Goal: Task Accomplishment & Management: Use online tool/utility

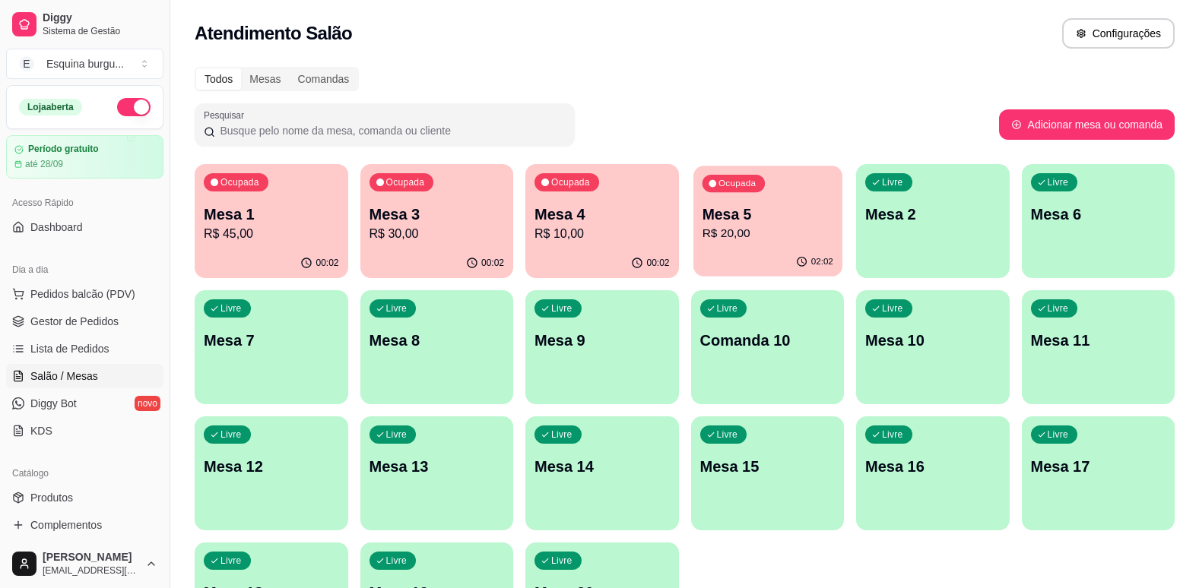
click at [763, 237] on p "R$ 20,00" at bounding box center [767, 233] width 131 height 17
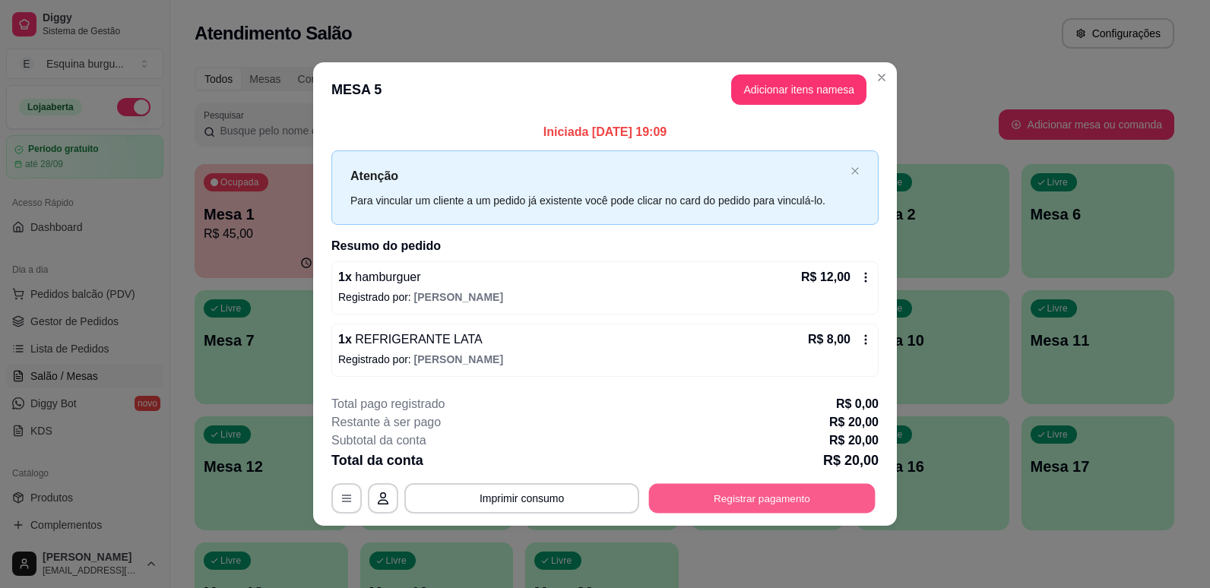
click at [752, 496] on button "Registrar pagamento" at bounding box center [762, 498] width 227 height 30
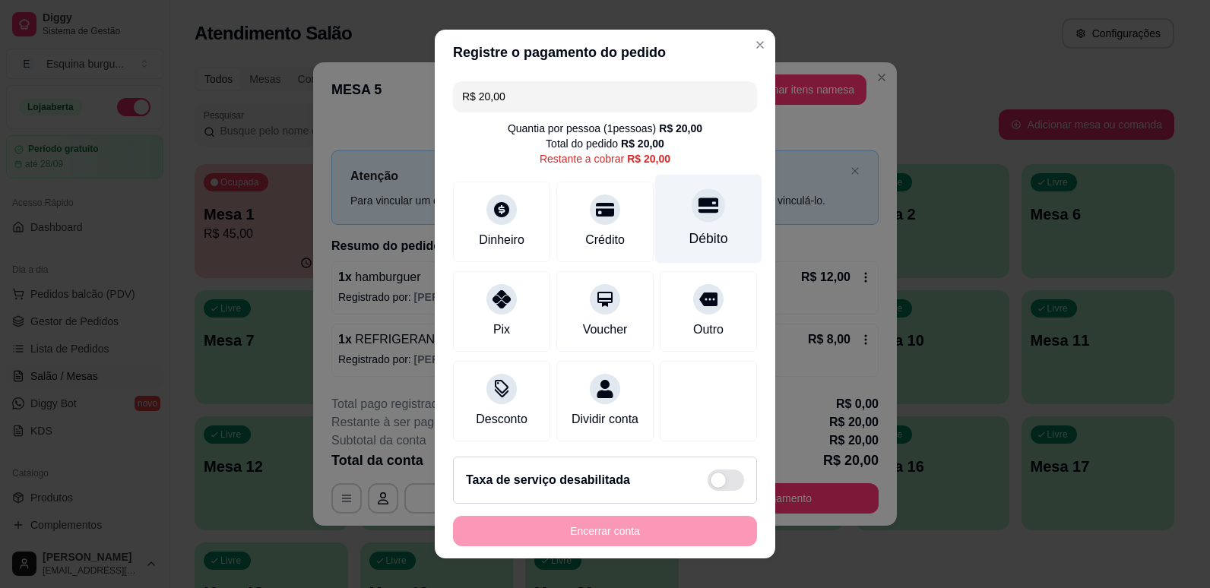
click at [697, 229] on div "Débito" at bounding box center [708, 239] width 39 height 20
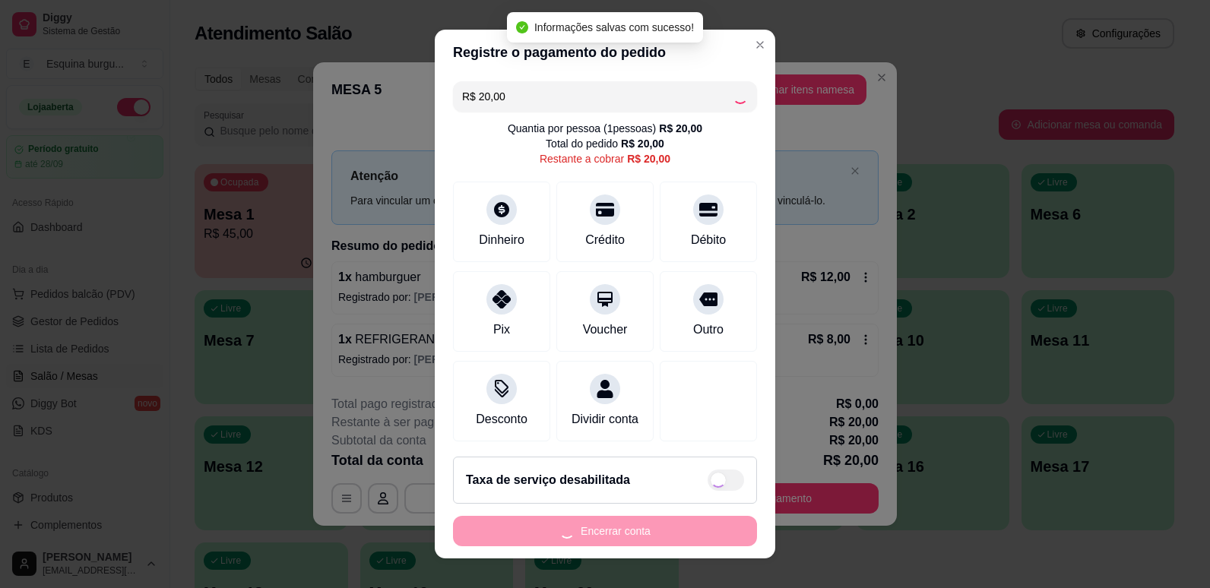
type input "R$ 0,00"
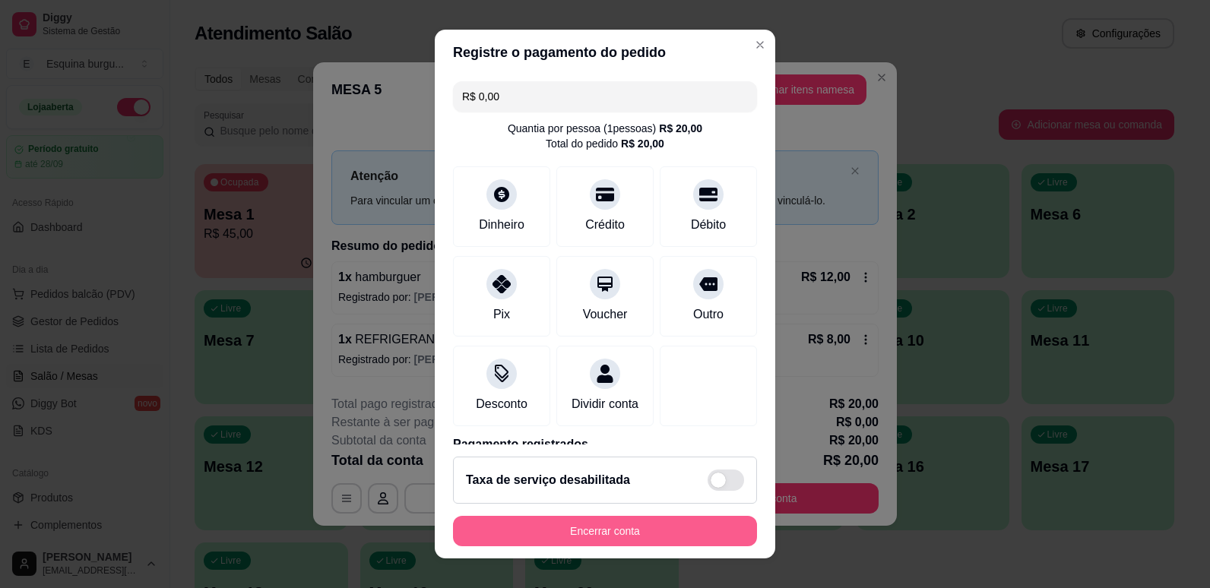
click at [640, 535] on button "Encerrar conta" at bounding box center [605, 531] width 304 height 30
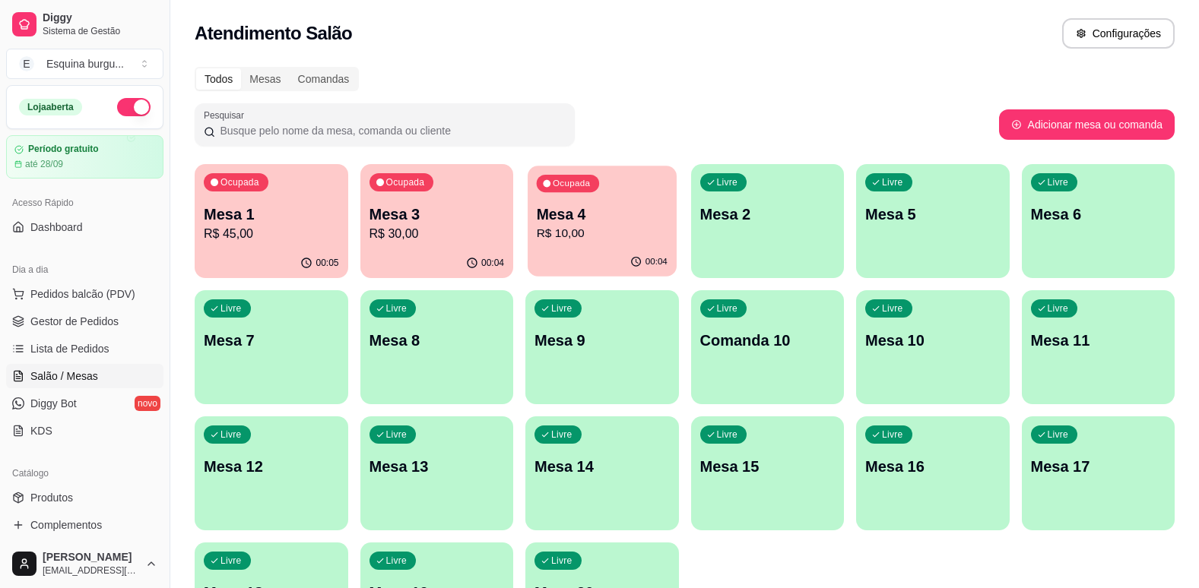
click at [565, 237] on p "R$ 10,00" at bounding box center [602, 233] width 131 height 17
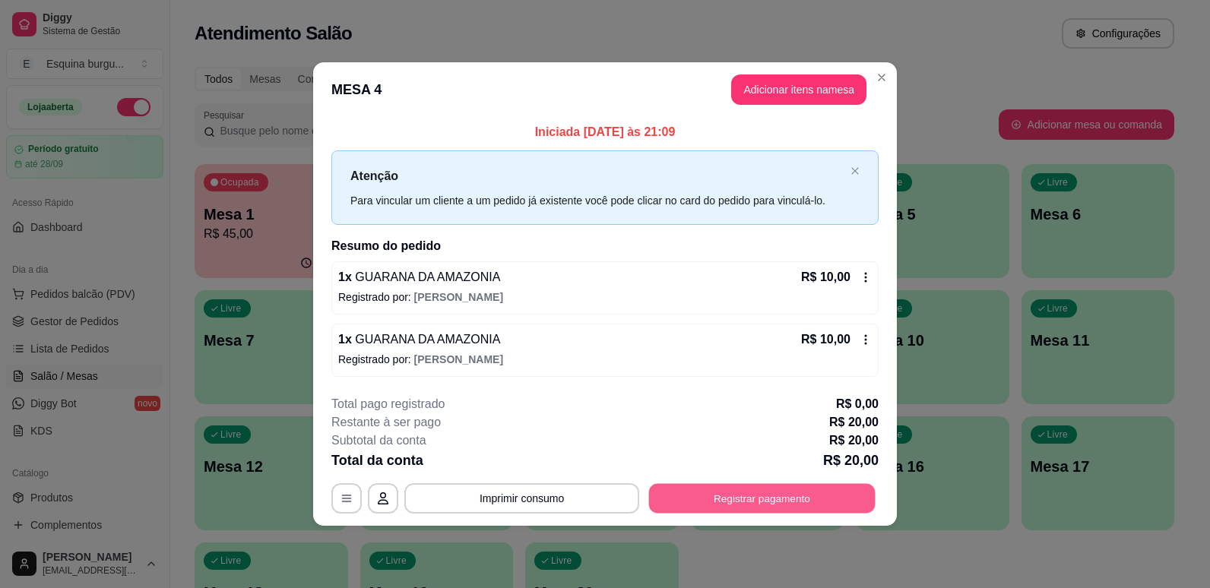
click at [786, 486] on button "Registrar pagamento" at bounding box center [762, 498] width 227 height 30
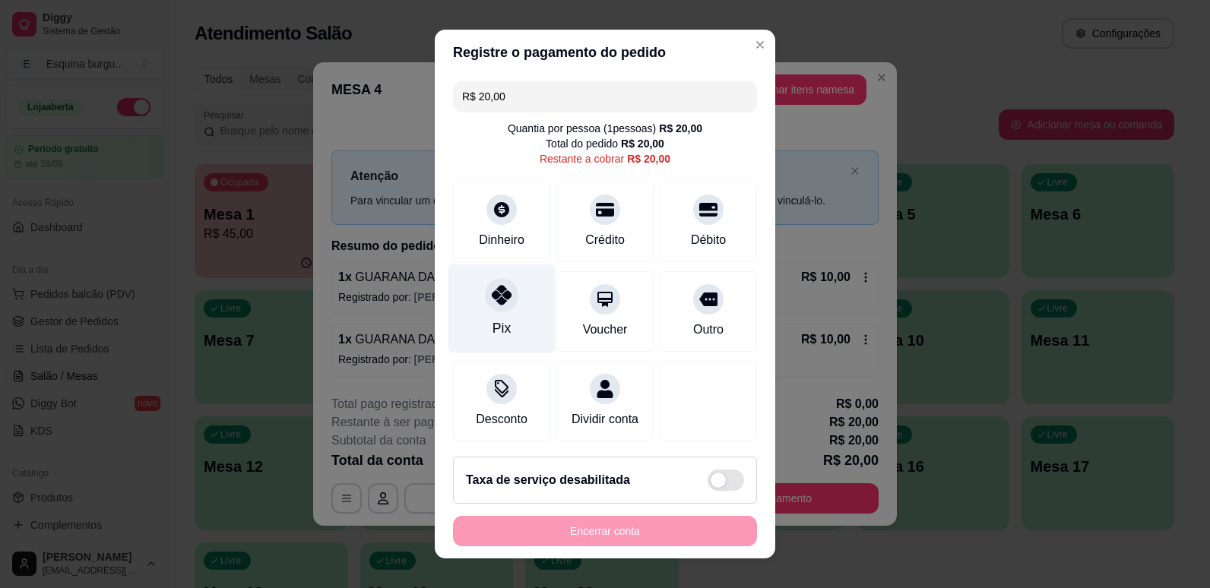
click at [482, 337] on div "Pix" at bounding box center [501, 308] width 107 height 89
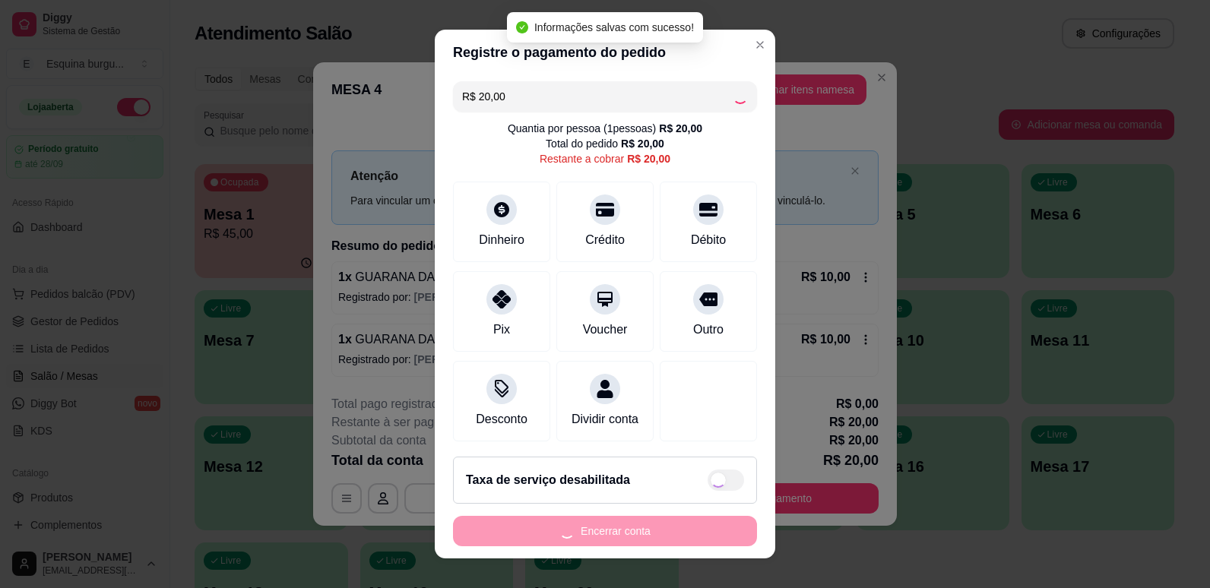
type input "R$ 0,00"
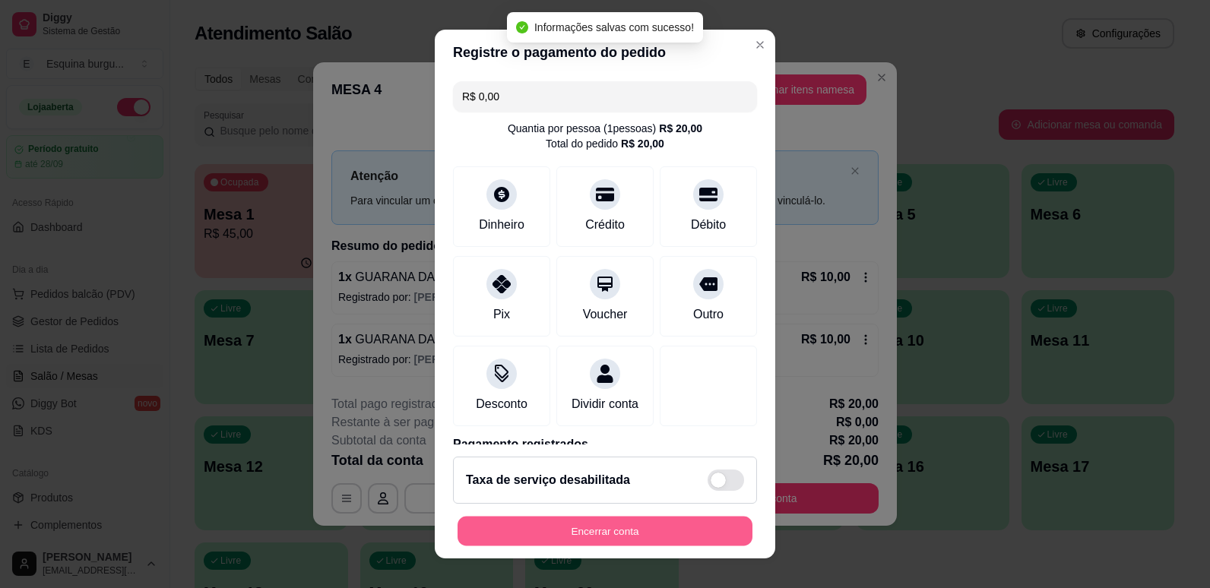
click at [608, 532] on button "Encerrar conta" at bounding box center [605, 532] width 295 height 30
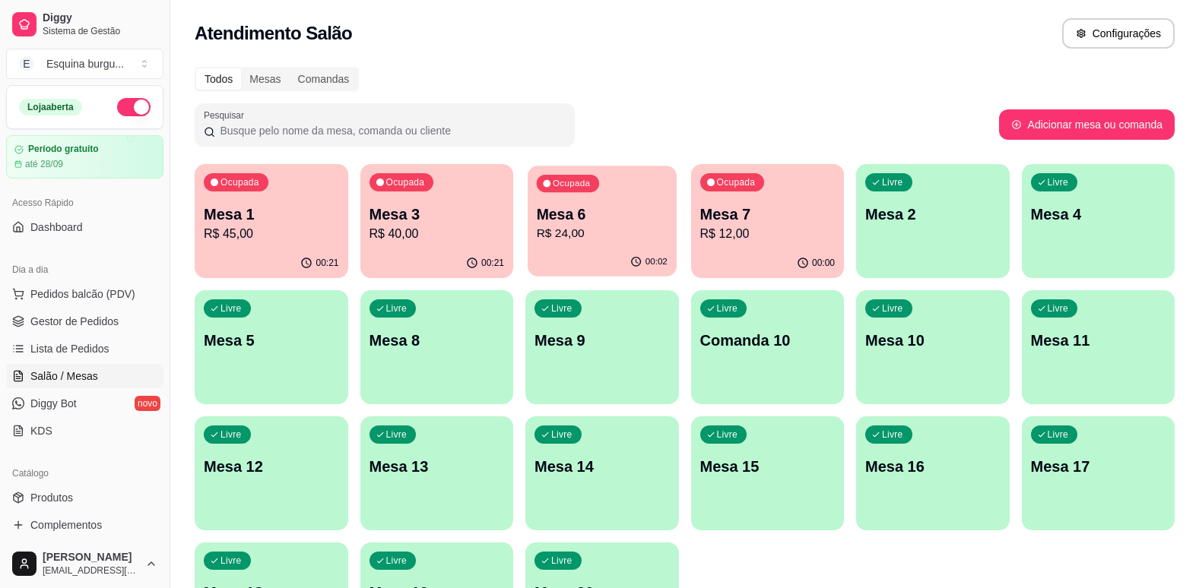
click at [605, 244] on div "Ocupada Mesa 6 R$ 24,00" at bounding box center [601, 207] width 148 height 82
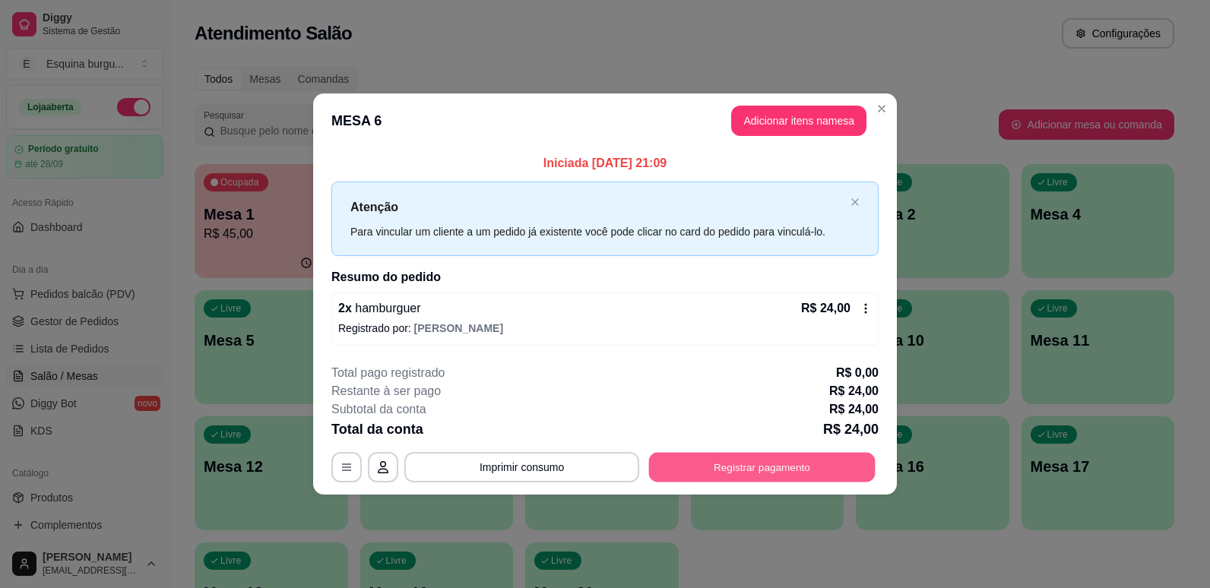
click at [816, 452] on button "Registrar pagamento" at bounding box center [762, 467] width 227 height 30
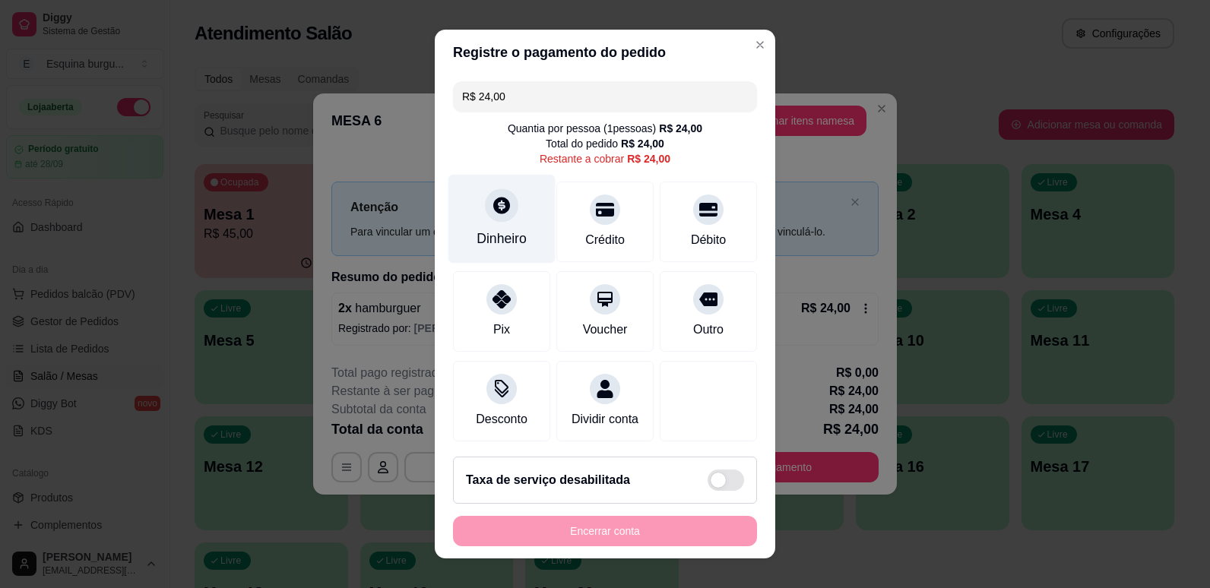
click at [487, 226] on div "Dinheiro" at bounding box center [501, 218] width 107 height 89
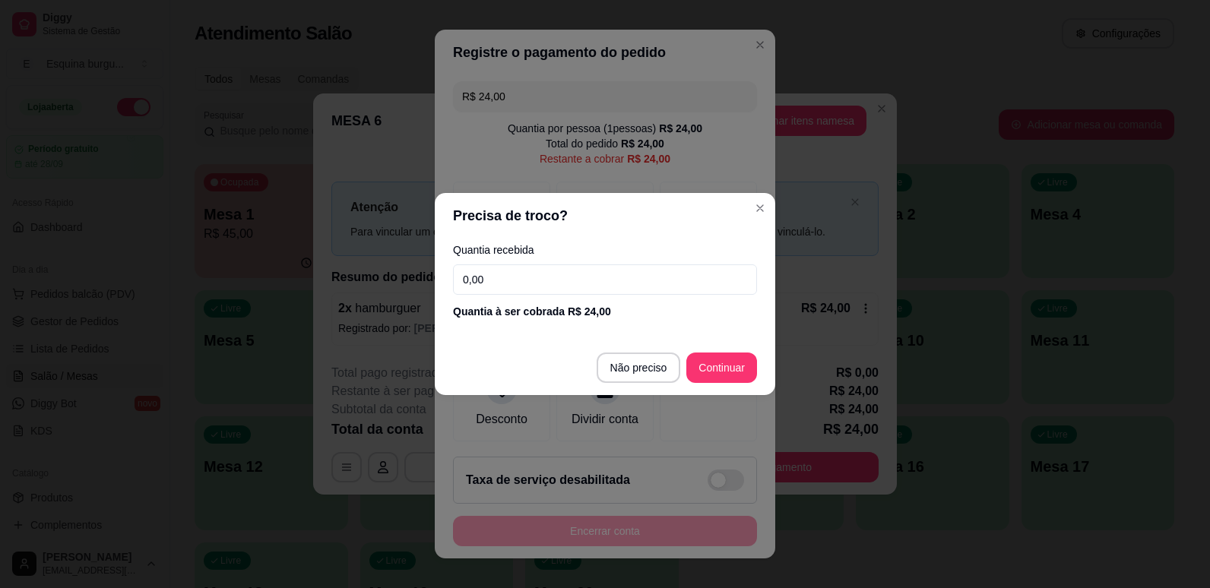
click at [496, 277] on input "0,00" at bounding box center [605, 280] width 304 height 30
type input "24,00"
click at [724, 351] on footer "Não preciso Continuar" at bounding box center [605, 368] width 341 height 55
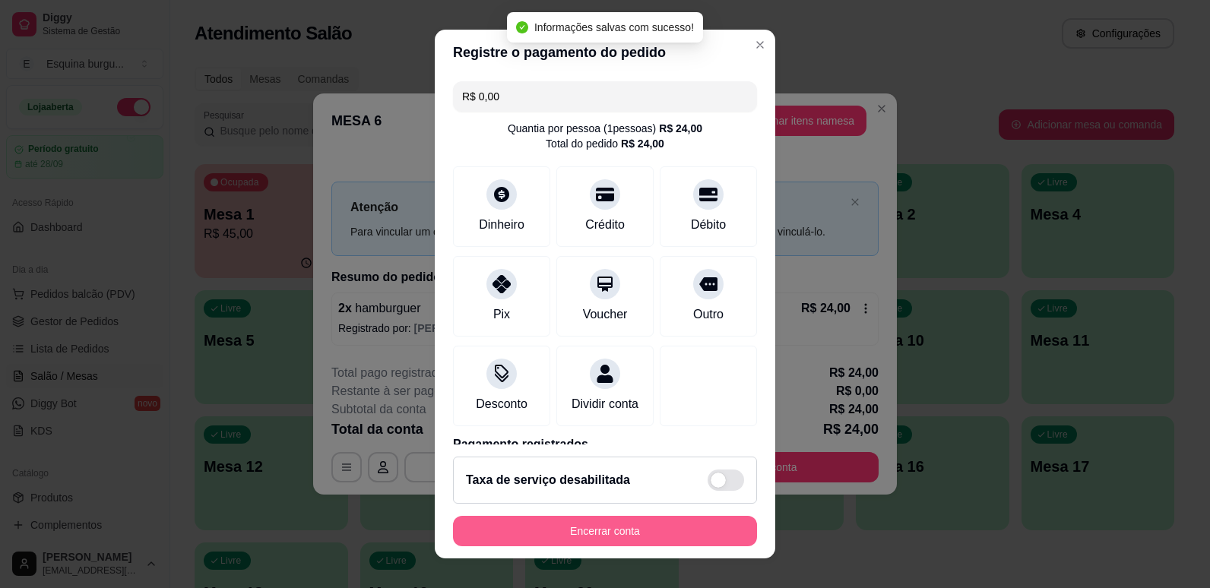
type input "R$ 0,00"
click at [661, 534] on button "Encerrar conta" at bounding box center [605, 532] width 295 height 30
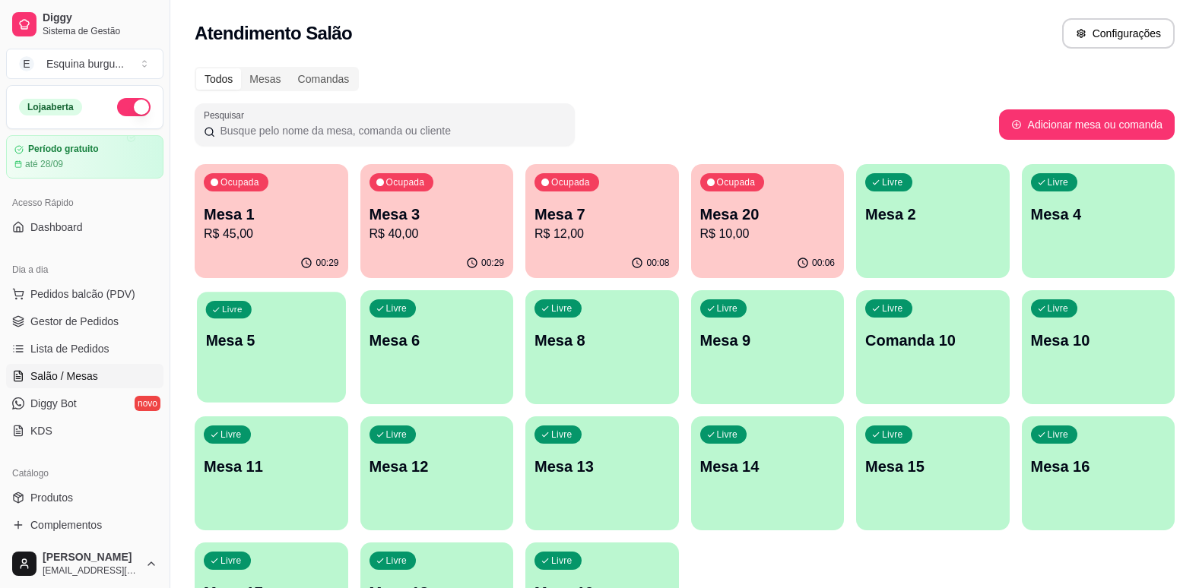
click at [246, 351] on div "Livre Mesa 5" at bounding box center [271, 338] width 148 height 93
click at [48, 353] on span "Lista de Pedidos" at bounding box center [69, 348] width 79 height 15
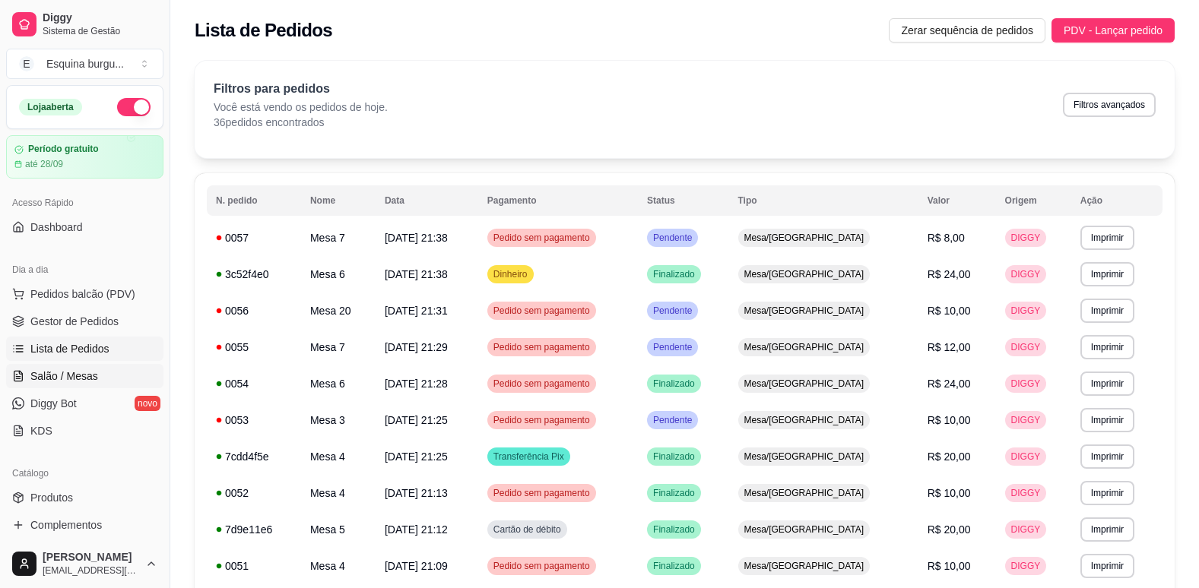
click at [50, 381] on span "Salão / Mesas" at bounding box center [64, 376] width 68 height 15
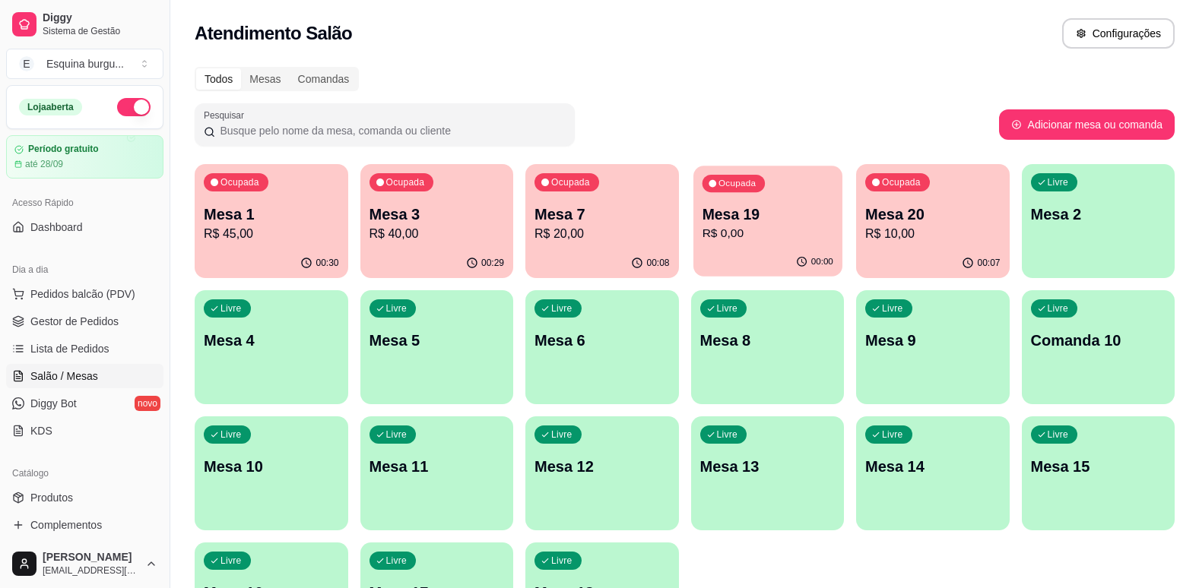
click at [746, 250] on div "00:00" at bounding box center [767, 262] width 148 height 29
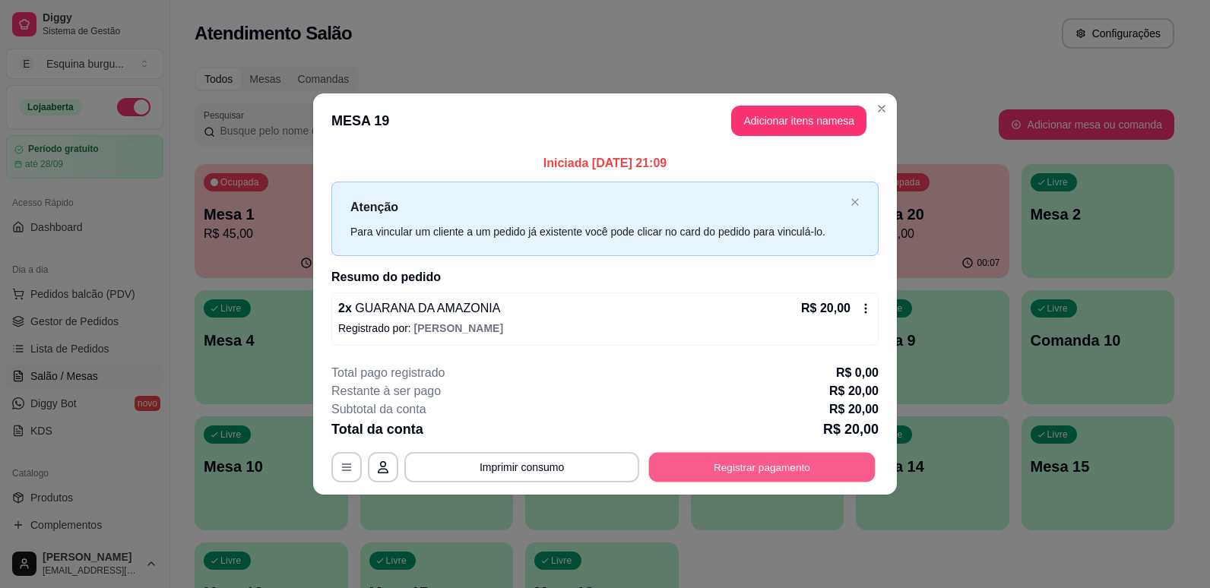
click at [852, 461] on button "Registrar pagamento" at bounding box center [762, 467] width 227 height 30
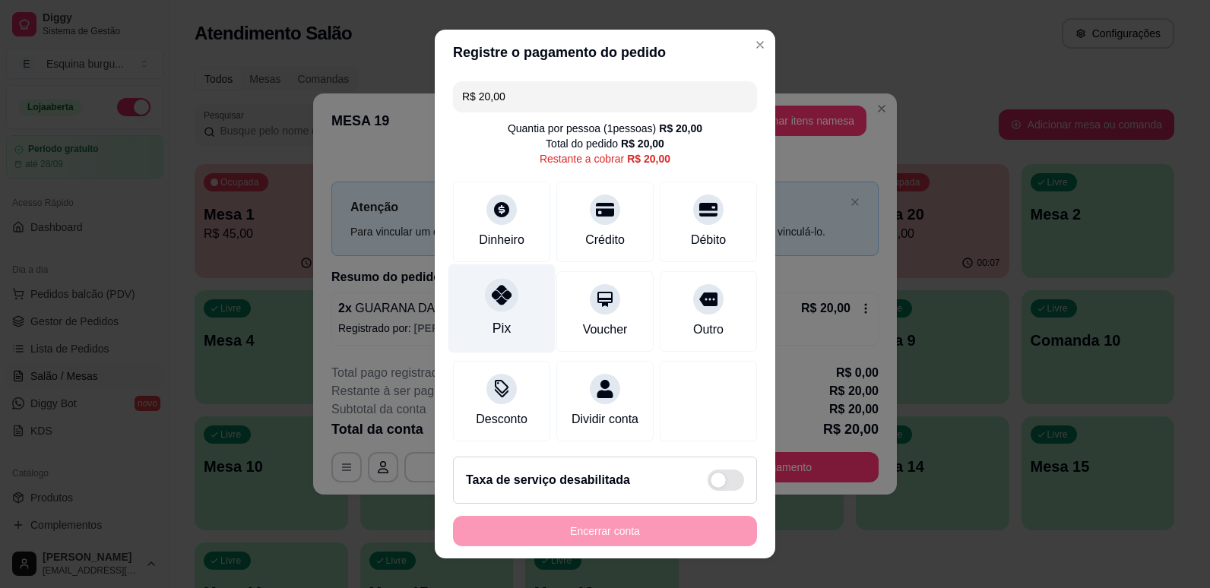
click at [480, 312] on div "Pix" at bounding box center [501, 308] width 107 height 89
type input "R$ 0,00"
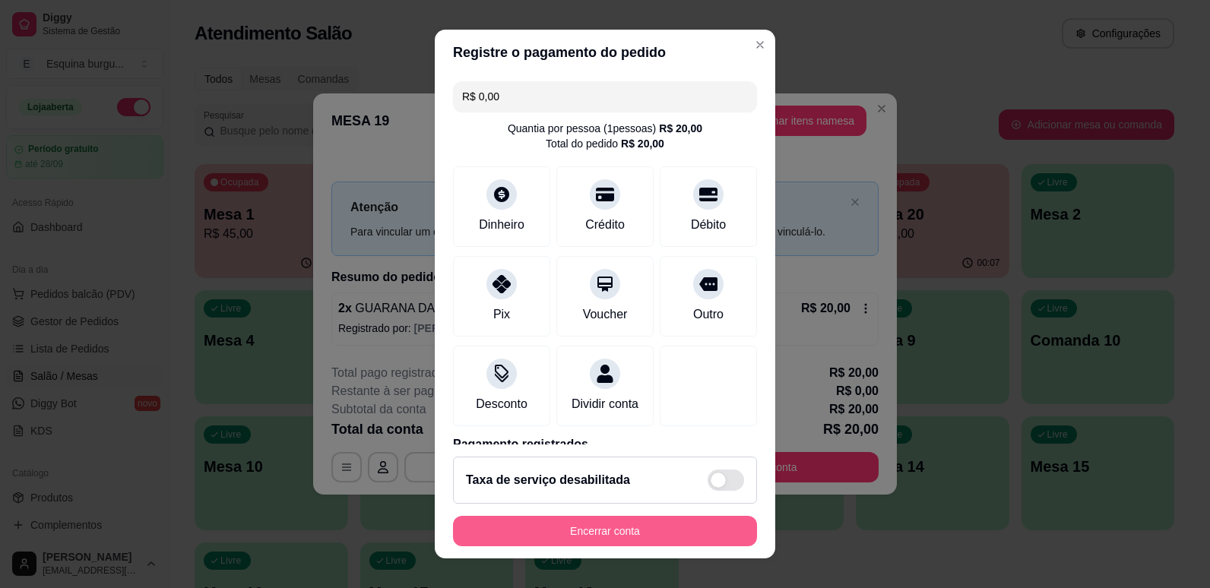
click at [581, 527] on button "Encerrar conta" at bounding box center [605, 531] width 304 height 30
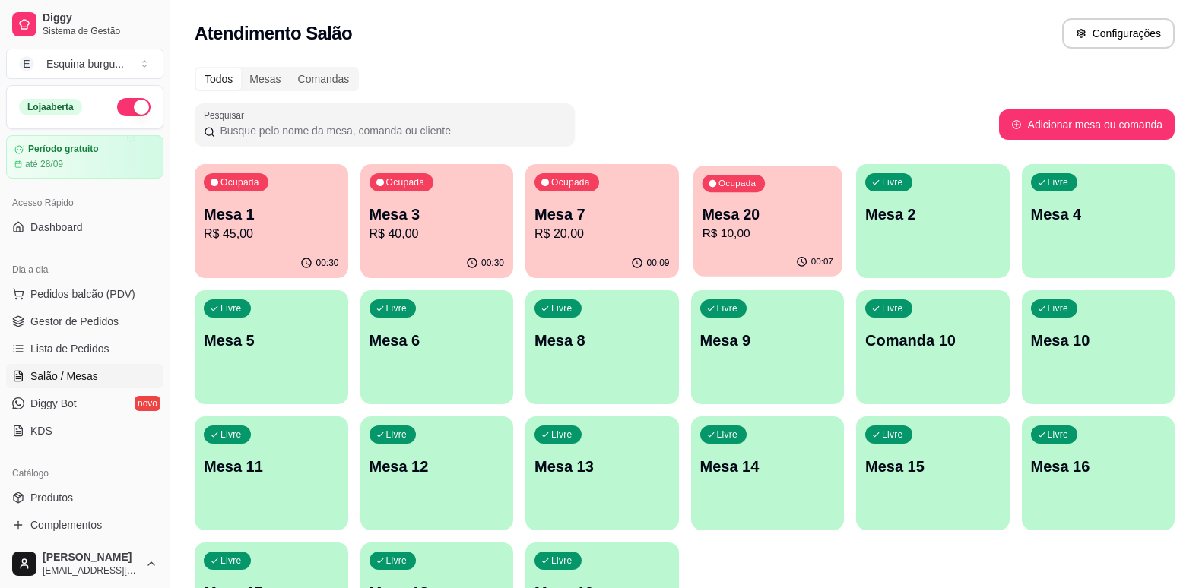
click at [811, 276] on div "00:07" at bounding box center [767, 262] width 148 height 29
click at [816, 181] on div "Ocupada Mesa 20 R$ 10,00" at bounding box center [767, 207] width 148 height 82
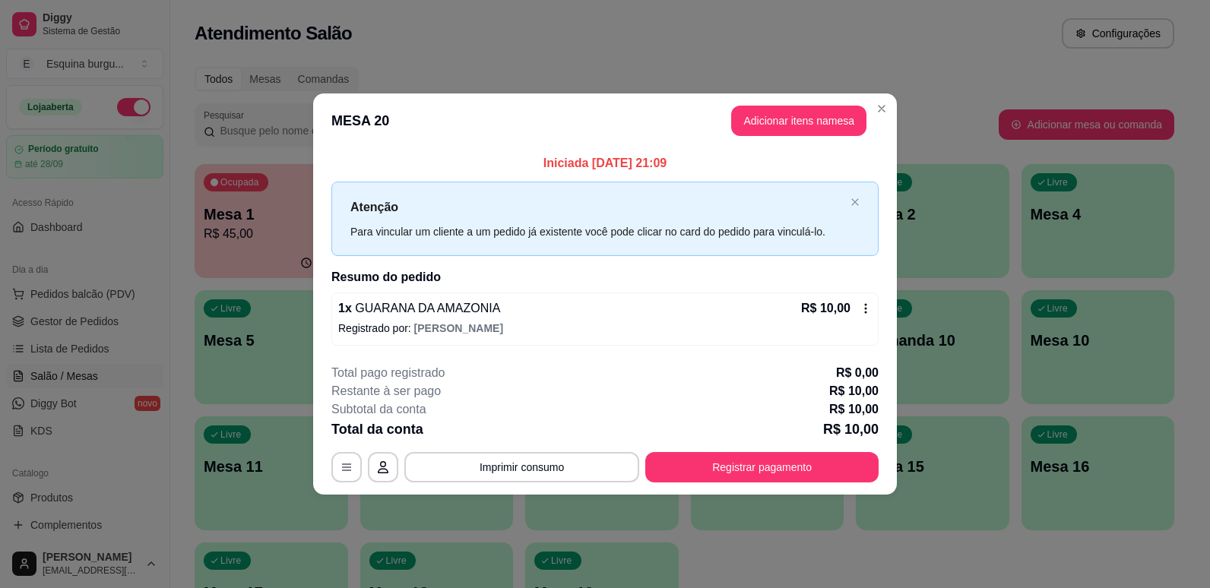
click at [863, 309] on icon at bounding box center [866, 309] width 12 height 12
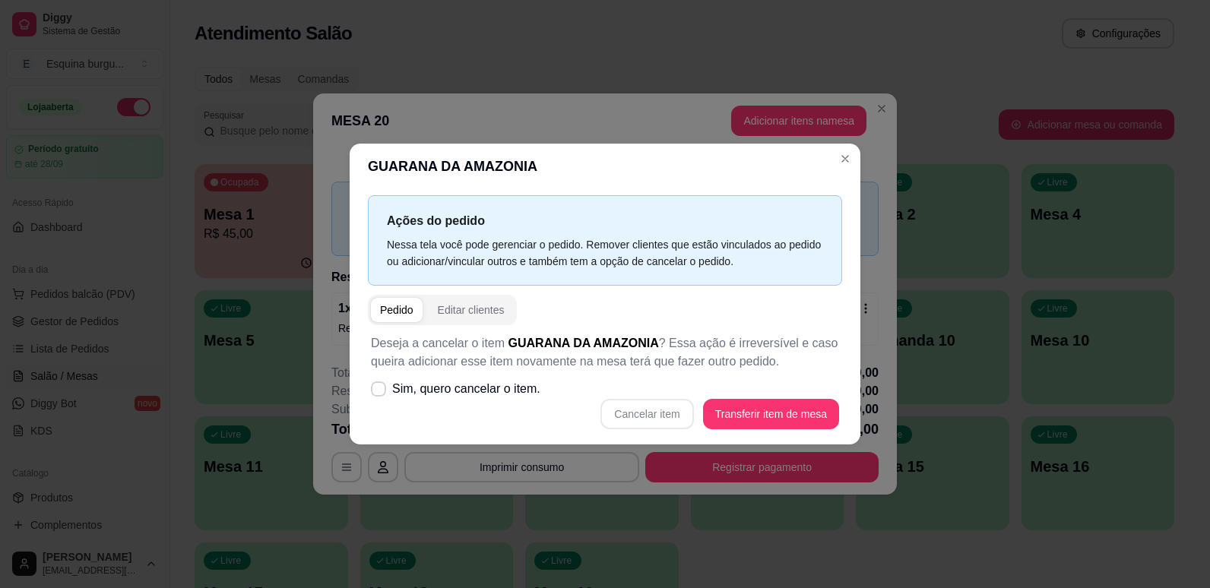
click at [653, 418] on div "Cancelar item Transferir item de mesa" at bounding box center [605, 414] width 468 height 30
click at [379, 379] on label "Sim, quero cancelar o item." at bounding box center [456, 389] width 182 height 30
click at [379, 392] on input "Sim, quero cancelar o item." at bounding box center [375, 397] width 10 height 10
checkbox input "true"
click at [651, 410] on button "Cancelar item" at bounding box center [647, 415] width 90 height 30
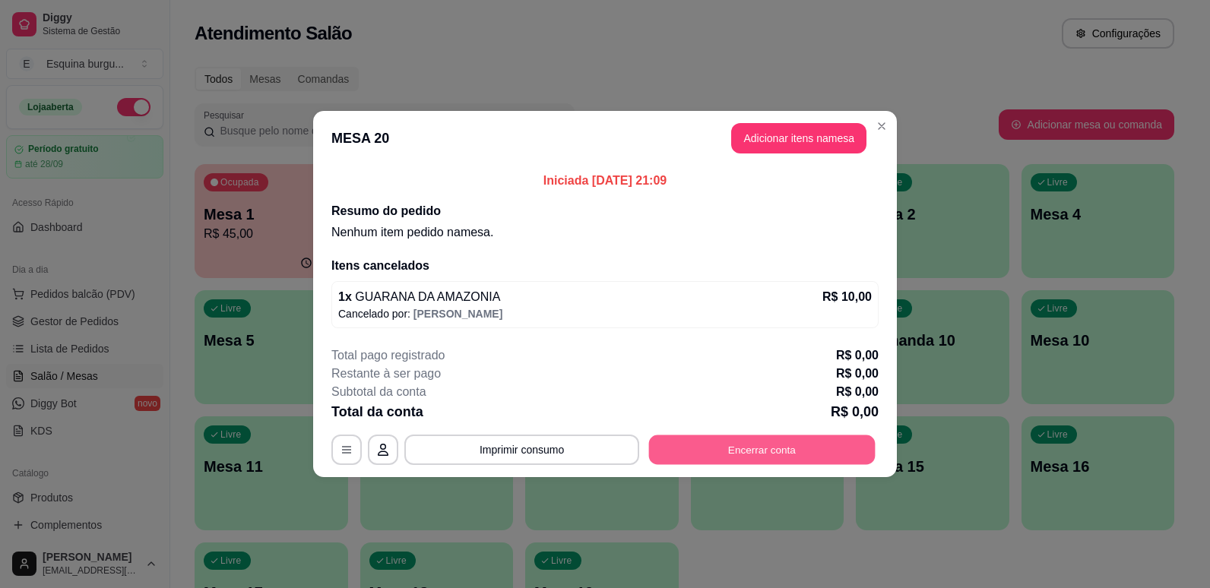
click at [709, 454] on button "Encerrar conta" at bounding box center [762, 451] width 227 height 30
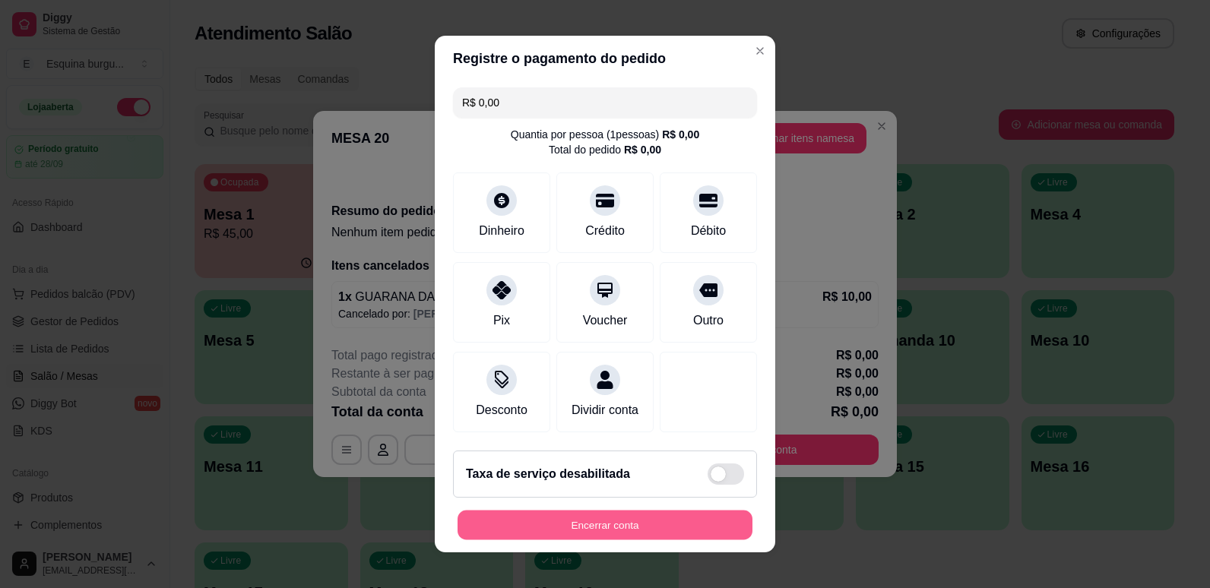
click at [634, 540] on button "Encerrar conta" at bounding box center [605, 526] width 295 height 30
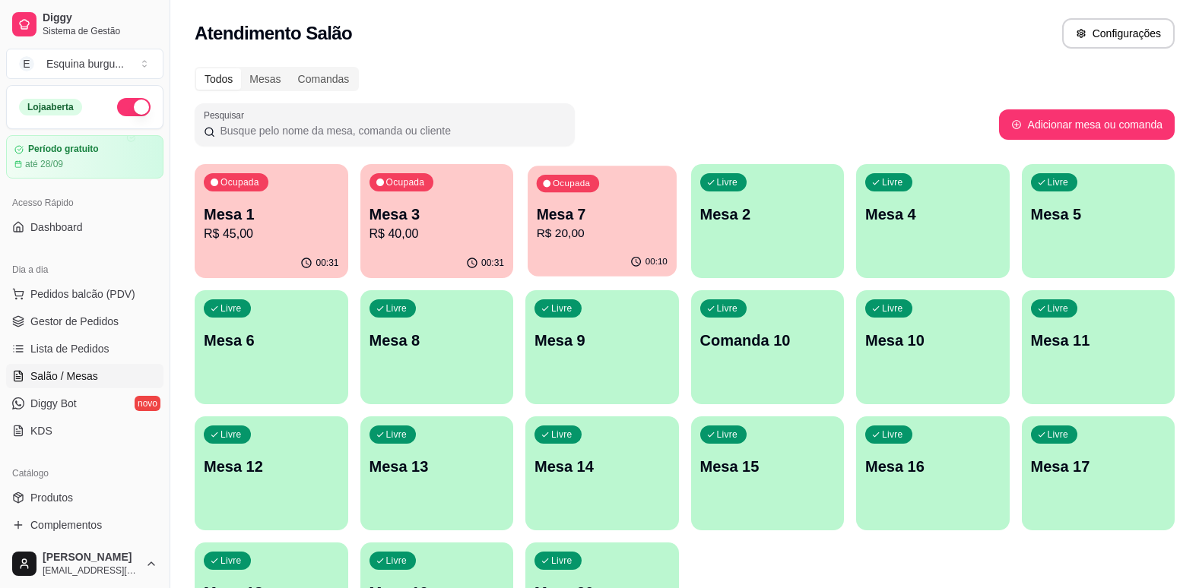
click at [572, 207] on p "Mesa 7" at bounding box center [602, 214] width 131 height 21
click at [432, 236] on p "R$ 40,00" at bounding box center [436, 233] width 131 height 17
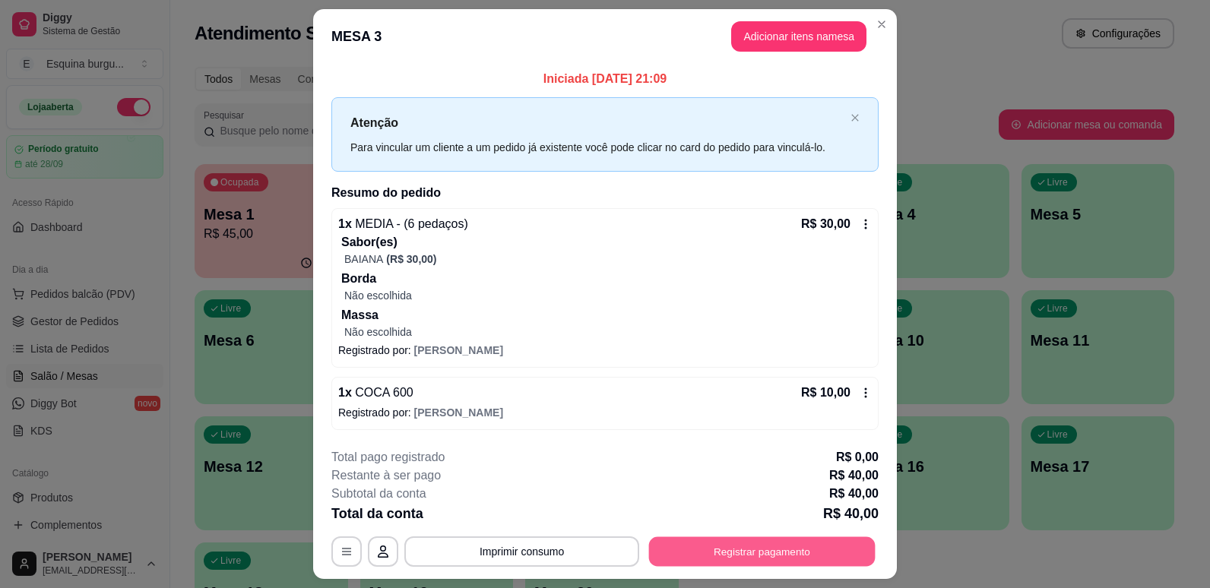
click at [740, 540] on button "Registrar pagamento" at bounding box center [762, 552] width 227 height 30
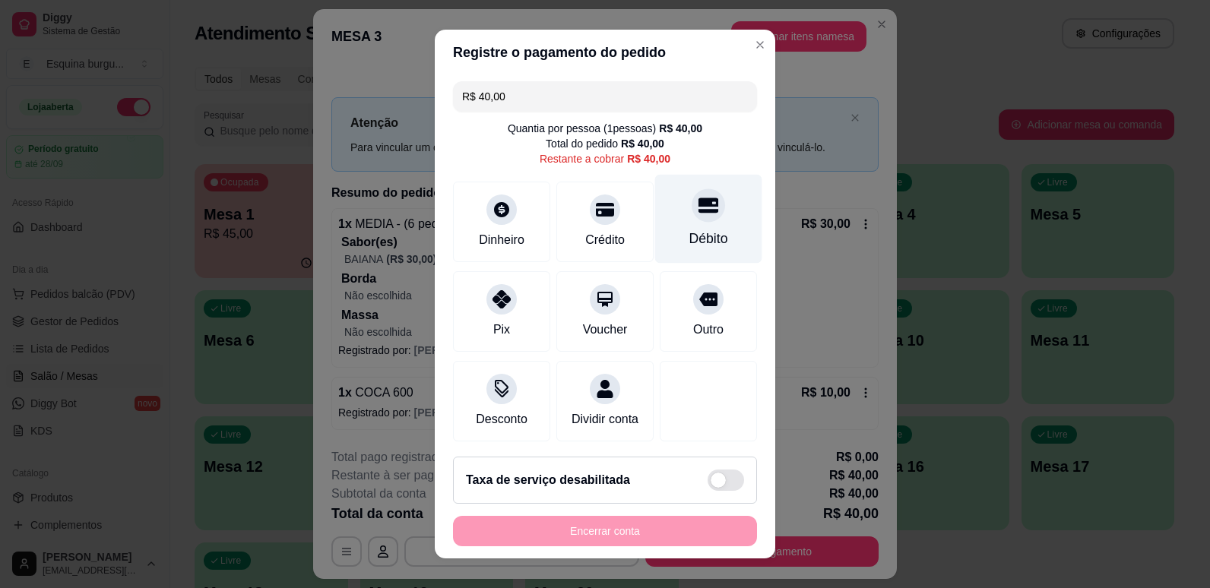
click at [662, 233] on div "Débito" at bounding box center [708, 218] width 107 height 89
type input "R$ 0,00"
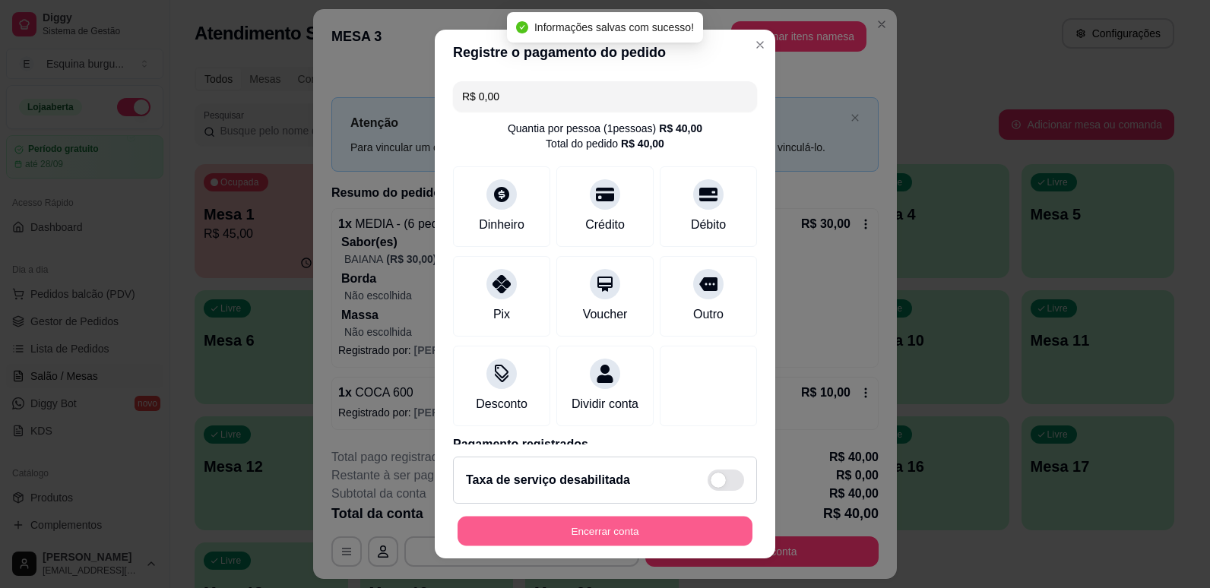
click at [613, 524] on button "Encerrar conta" at bounding box center [605, 532] width 295 height 30
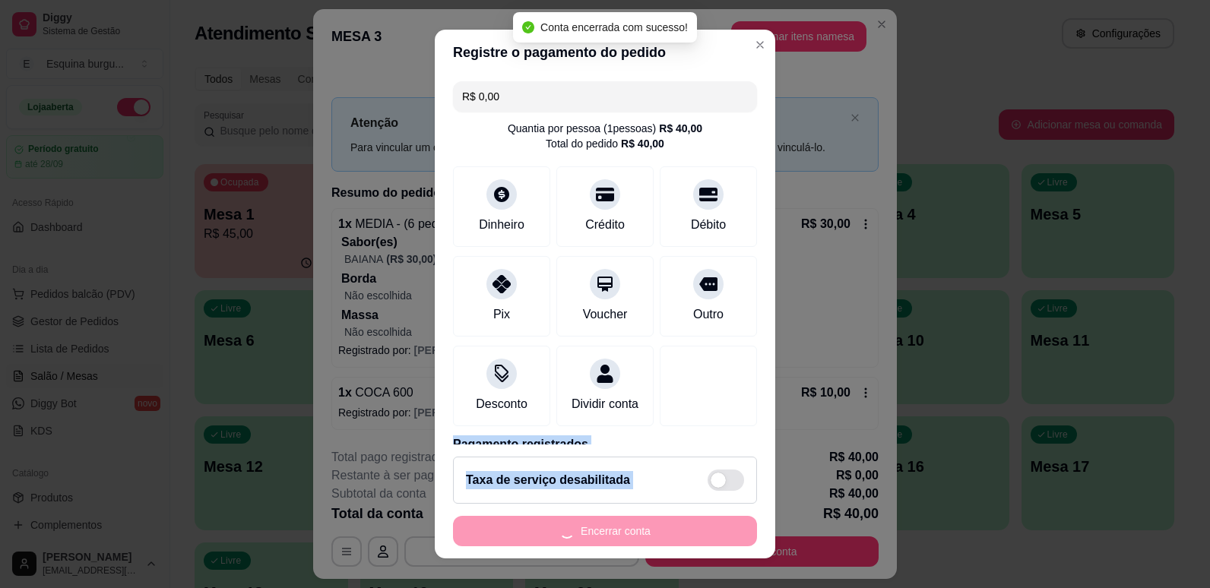
drag, startPoint x: 613, startPoint y: 524, endPoint x: 738, endPoint y: 265, distance: 287.6
click at [738, 265] on section "Registre o pagamento do pedido R$ 0,00 Quantia por pessoa ( 1 pessoas) R$ 40,00…" at bounding box center [605, 295] width 341 height 530
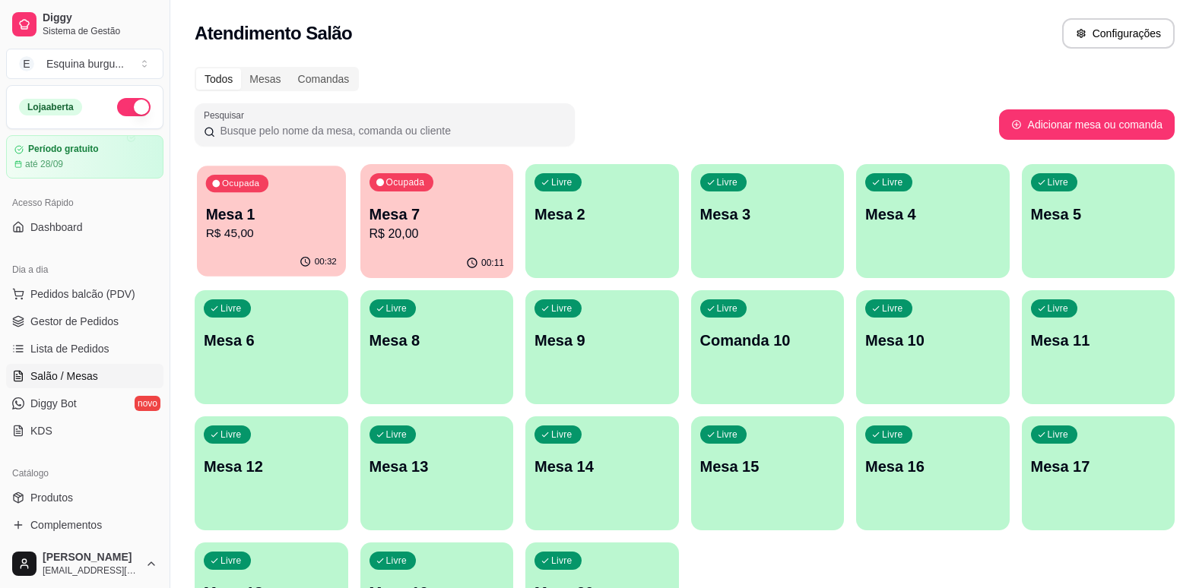
click at [291, 198] on div "Ocupada Mesa 1 R$ 45,00" at bounding box center [271, 207] width 148 height 82
click at [293, 198] on div "Ocupada Mesa 1 R$ 45,00" at bounding box center [271, 207] width 148 height 82
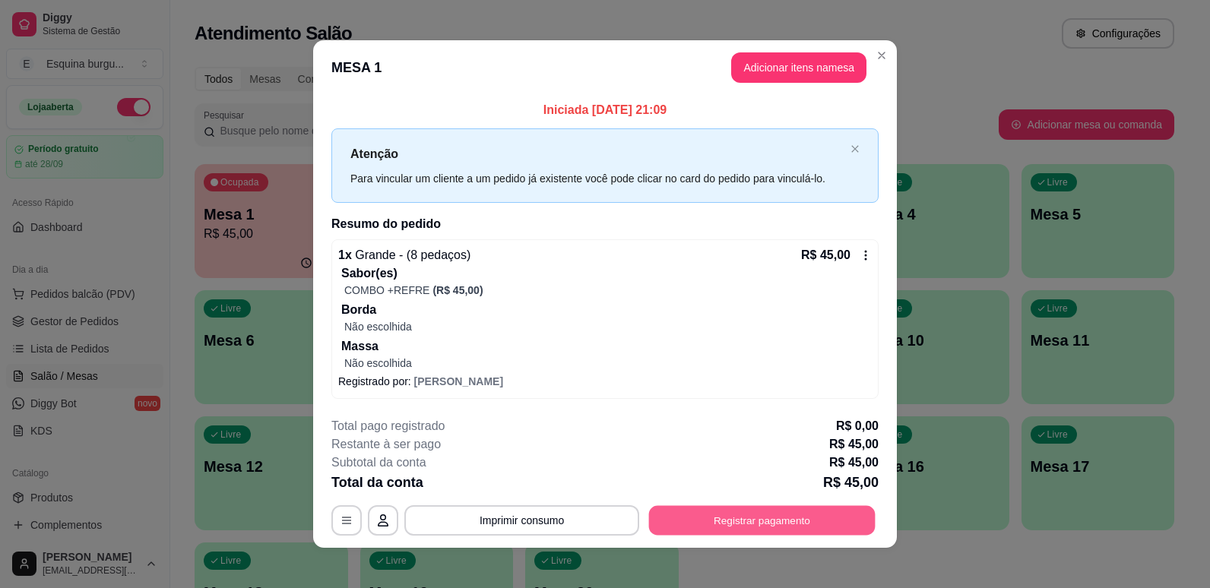
click at [737, 531] on button "Registrar pagamento" at bounding box center [762, 520] width 227 height 30
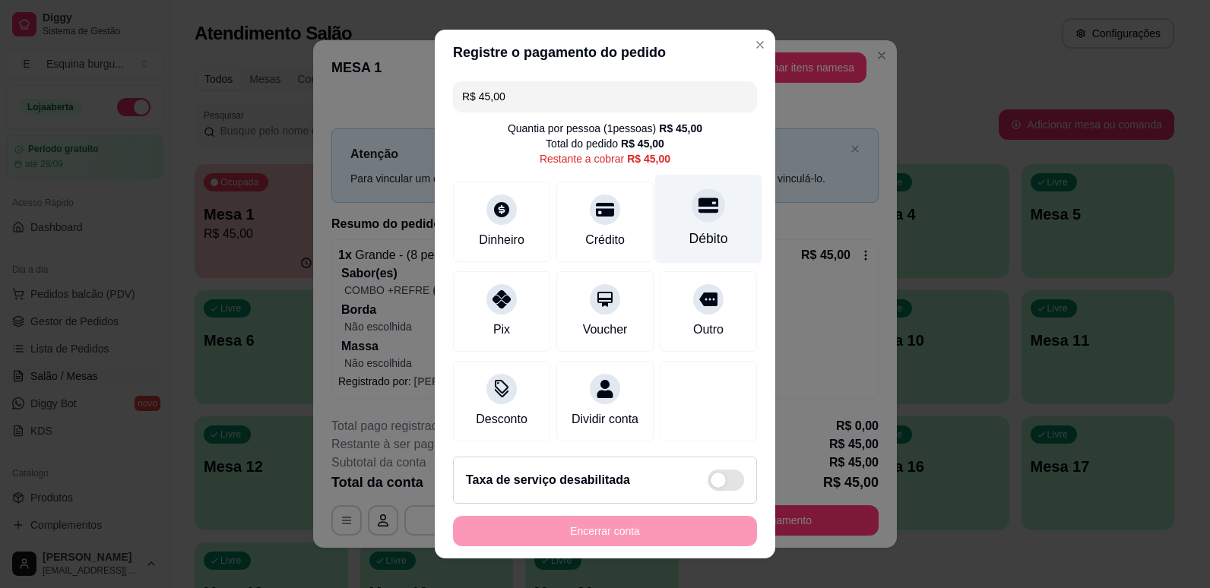
click at [699, 213] on icon at bounding box center [709, 205] width 20 height 15
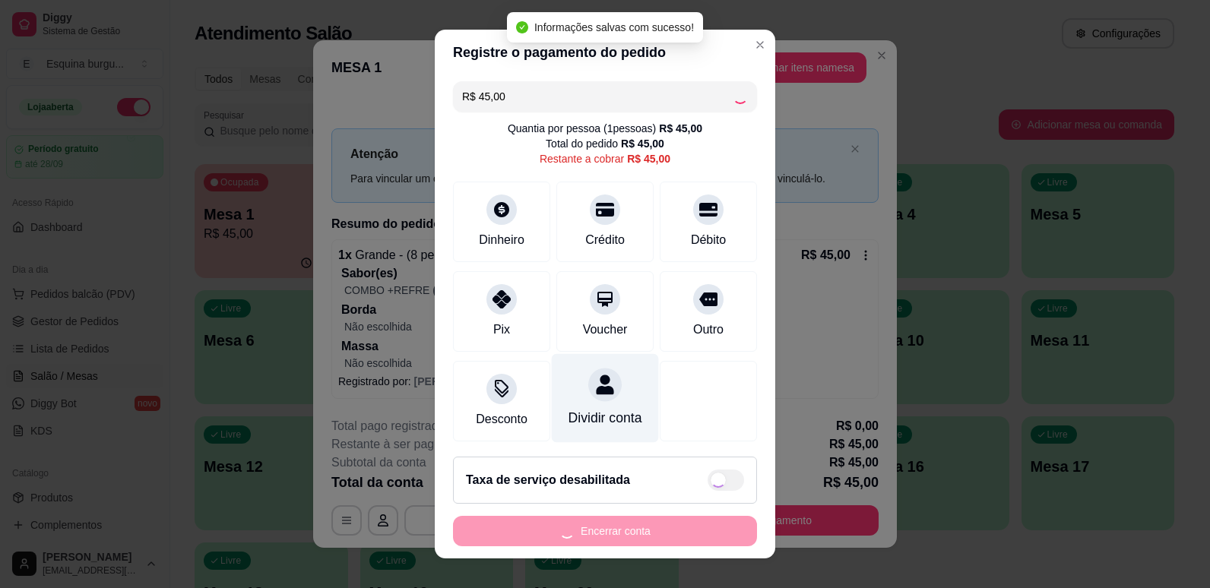
type input "R$ 0,00"
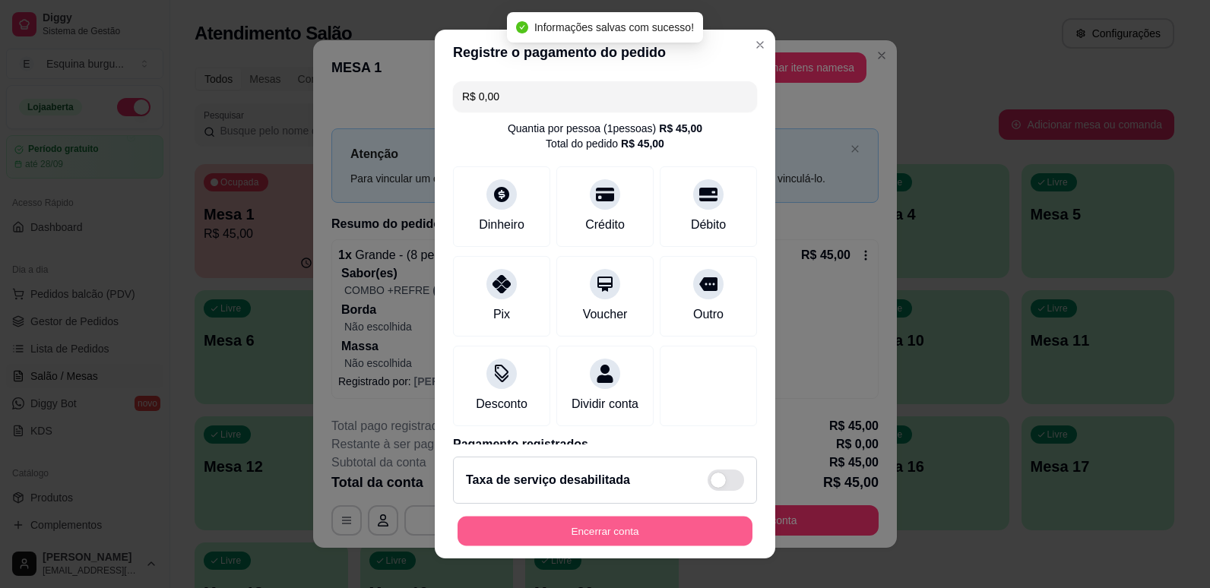
click at [575, 531] on button "Encerrar conta" at bounding box center [605, 532] width 295 height 30
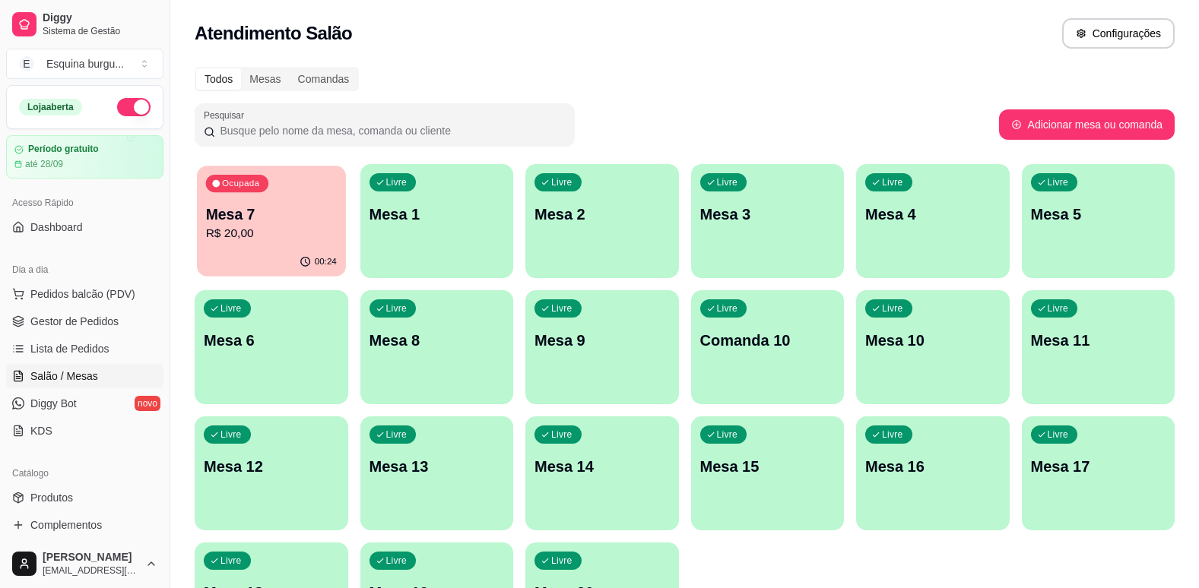
click at [249, 201] on div "Ocupada Mesa 7 R$ 20,00" at bounding box center [271, 207] width 148 height 82
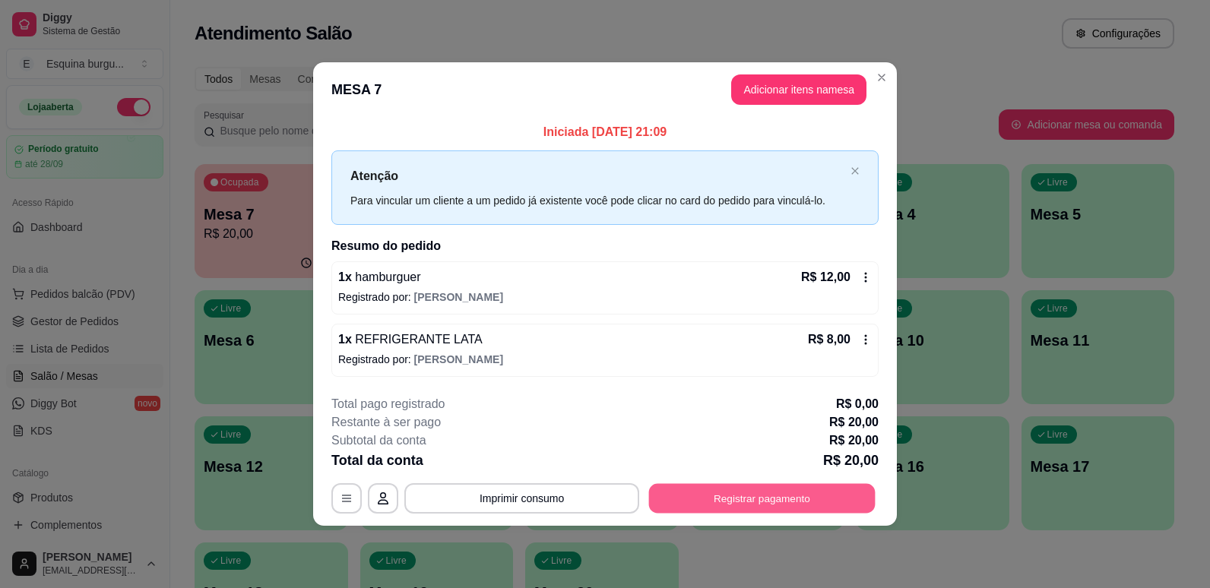
click at [733, 483] on button "Registrar pagamento" at bounding box center [762, 498] width 227 height 30
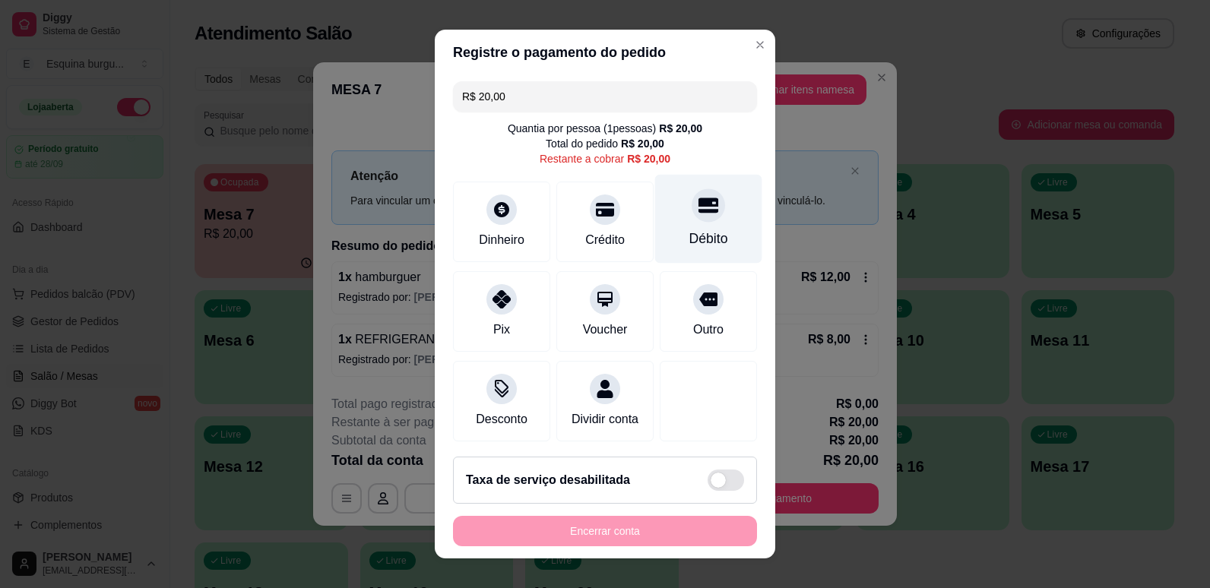
click at [700, 217] on div "Débito" at bounding box center [708, 218] width 107 height 89
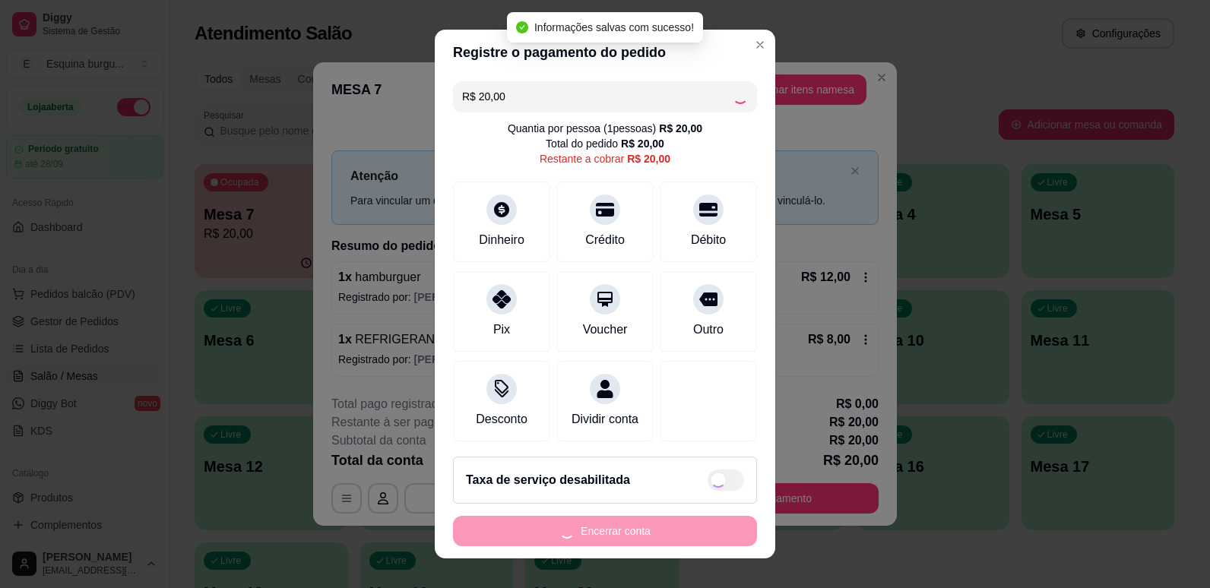
type input "R$ 0,00"
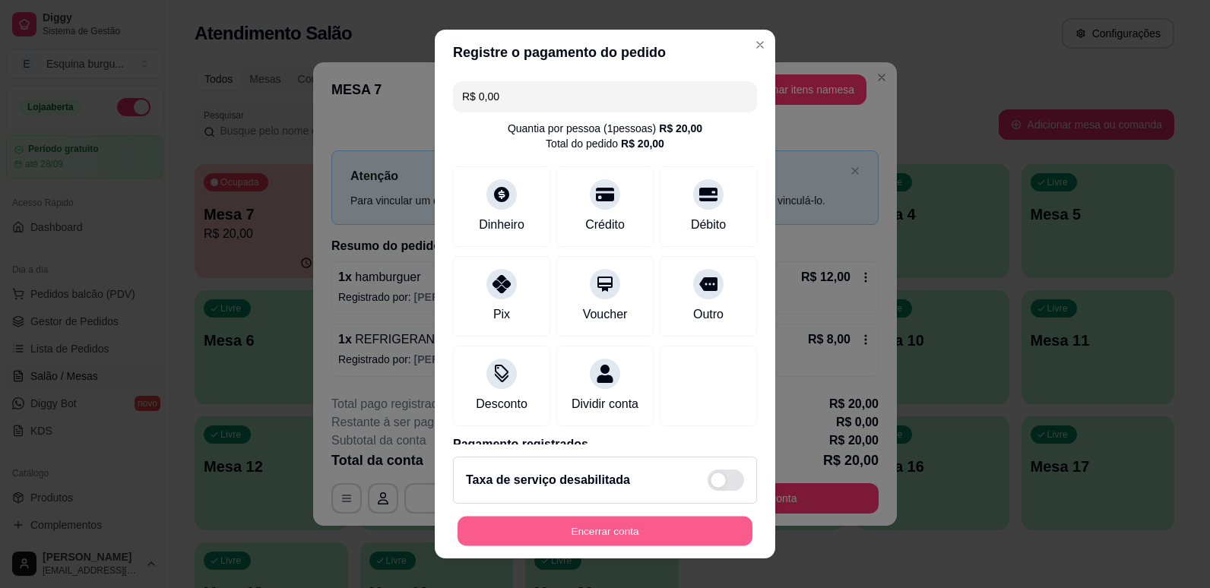
click at [654, 524] on button "Encerrar conta" at bounding box center [605, 532] width 295 height 30
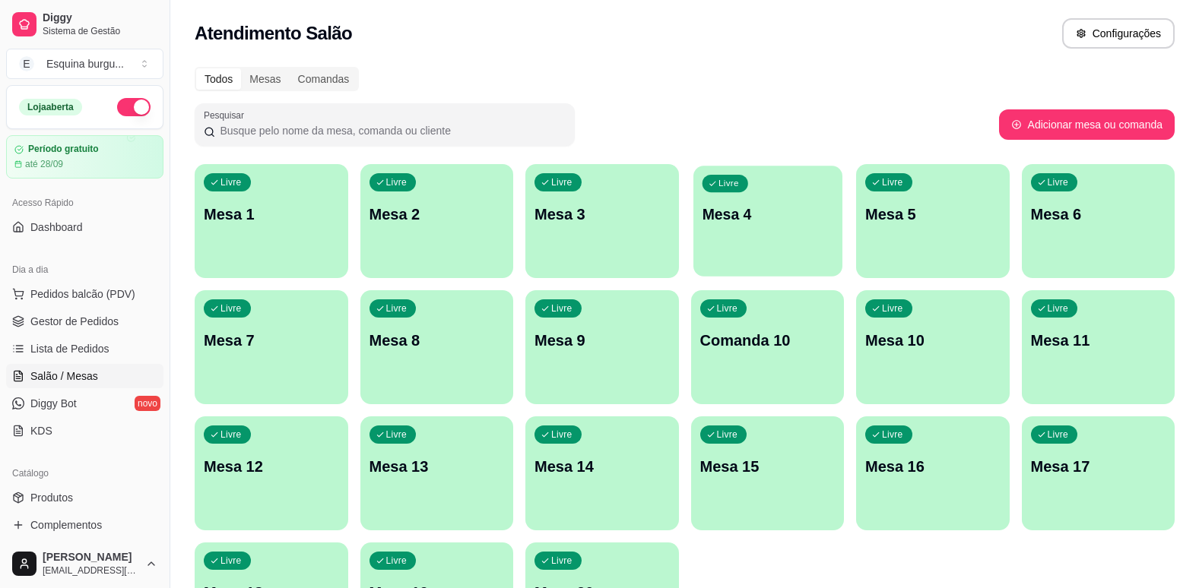
click at [809, 210] on p "Mesa 4" at bounding box center [767, 214] width 131 height 21
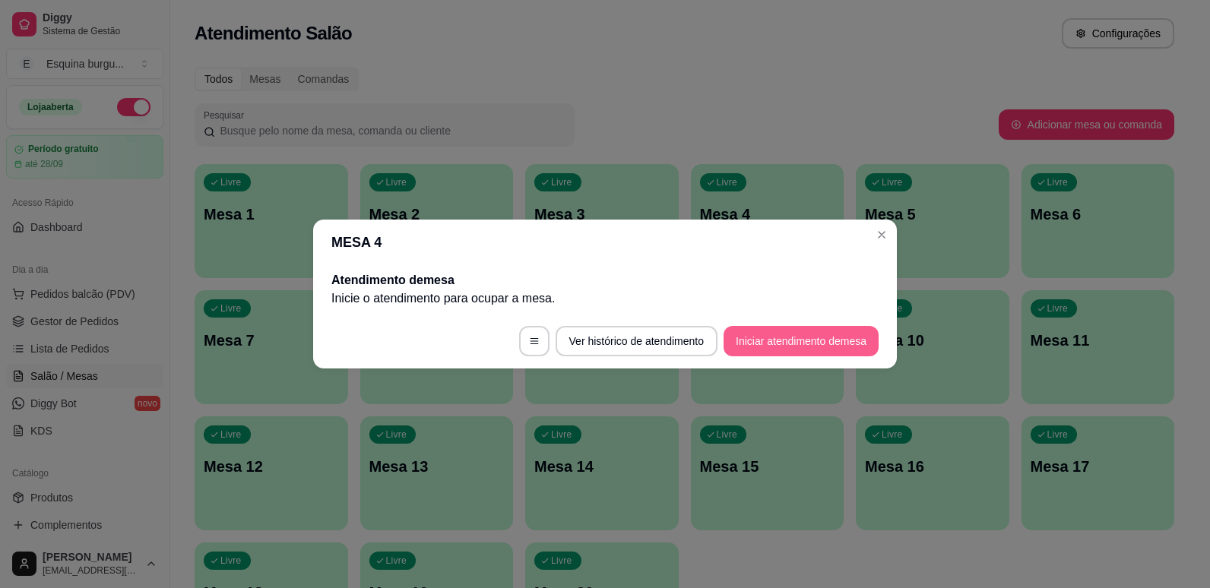
click at [821, 347] on button "Iniciar atendimento de mesa" at bounding box center [801, 341] width 155 height 30
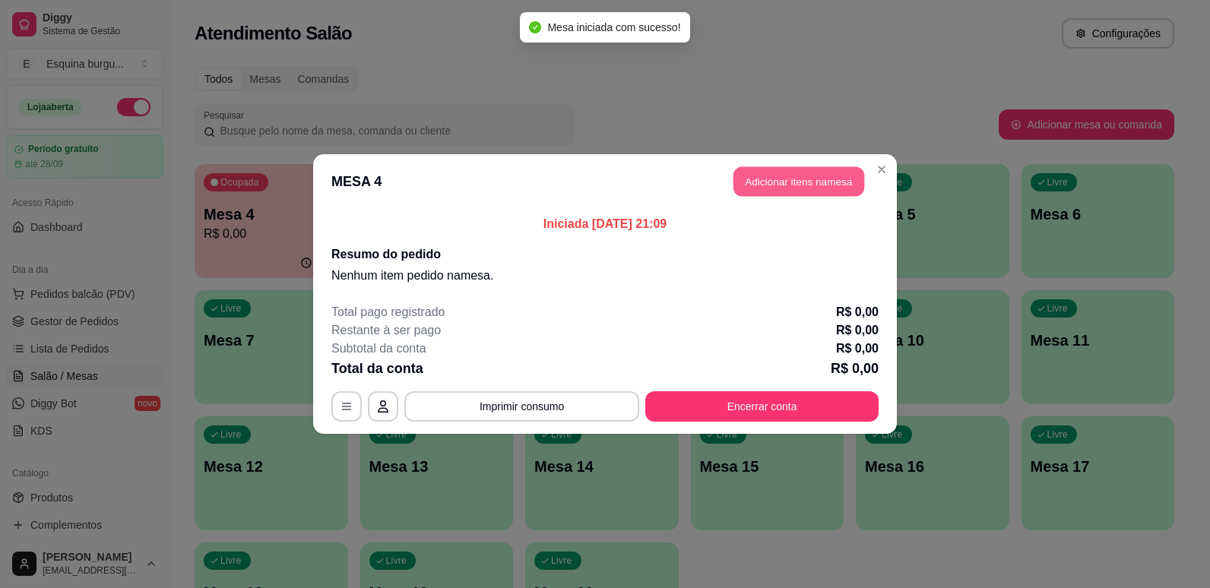
click at [800, 188] on button "Adicionar itens na mesa" at bounding box center [798, 182] width 131 height 30
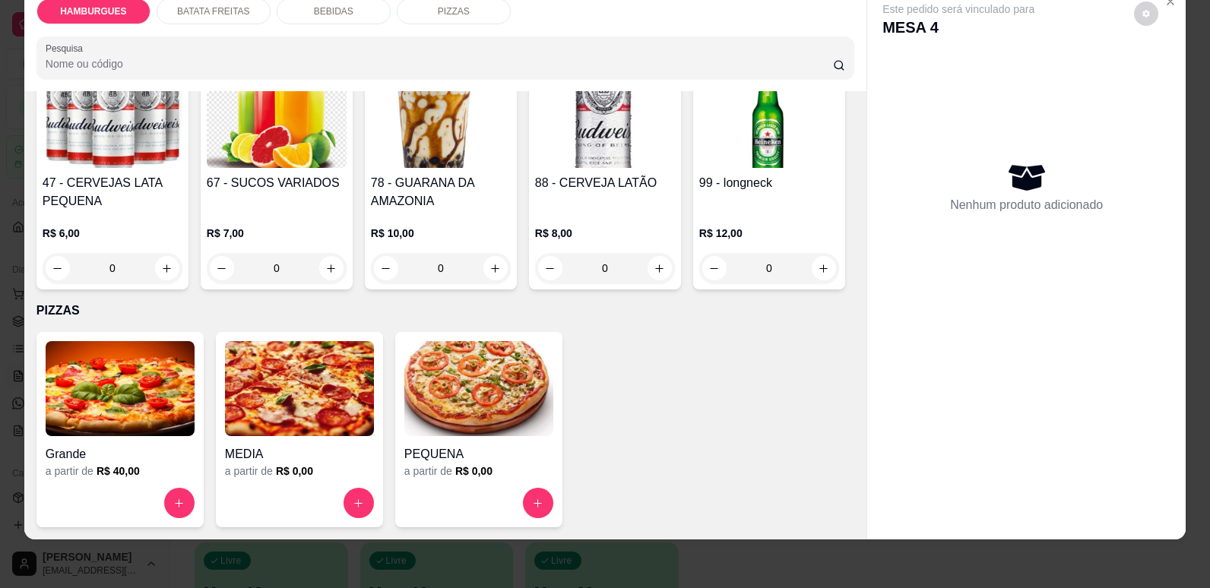
scroll to position [31, 0]
click at [125, 441] on div "Grande" at bounding box center [120, 449] width 149 height 27
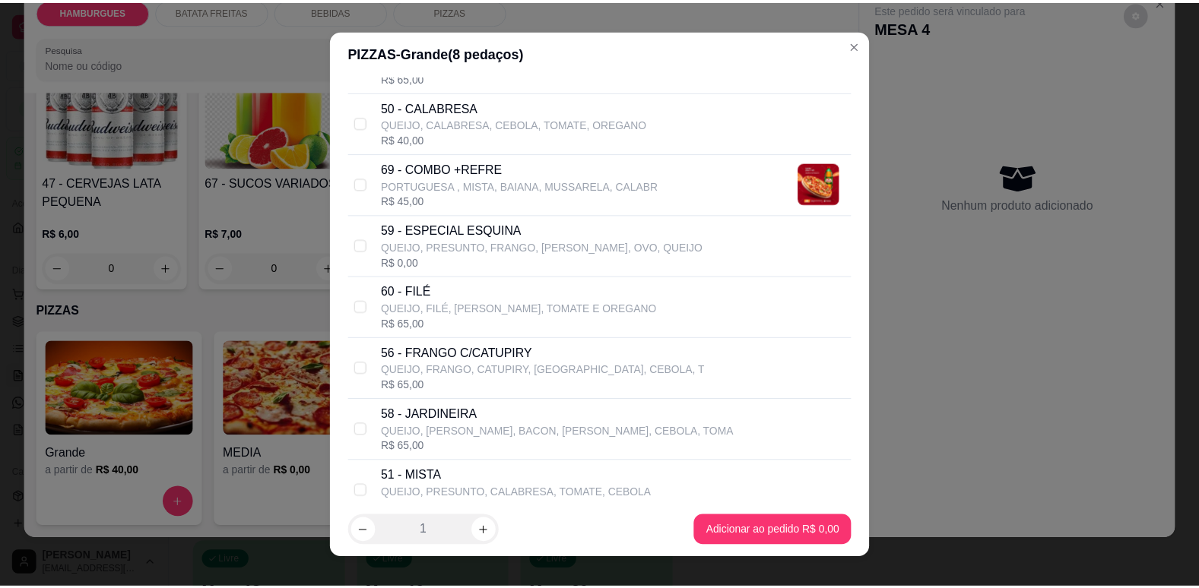
scroll to position [337, 0]
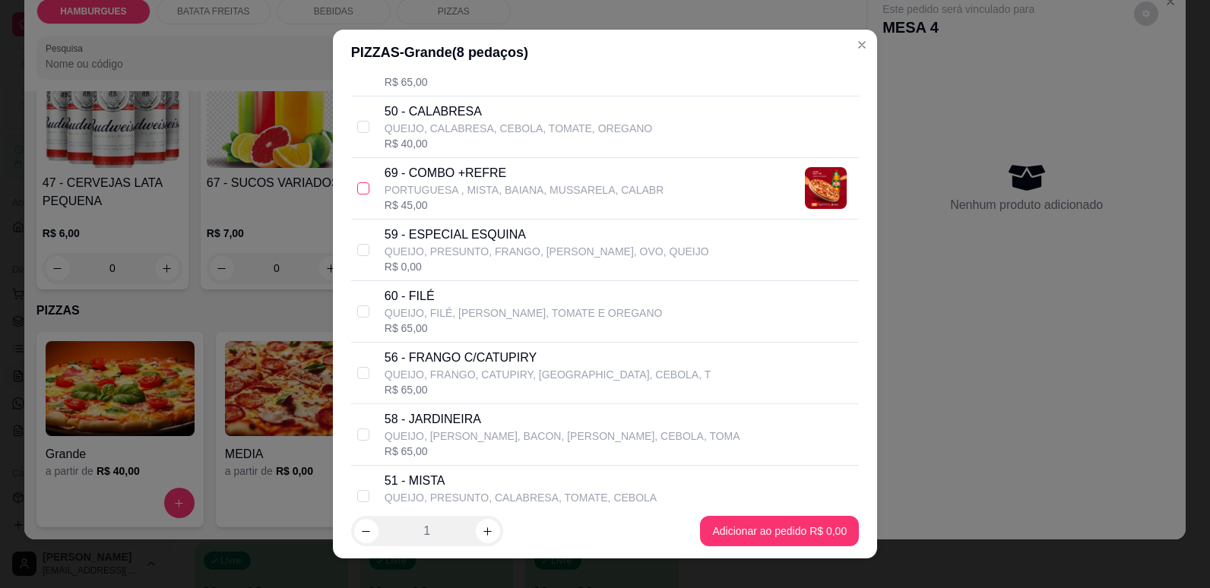
click at [361, 196] on label at bounding box center [363, 188] width 12 height 17
click at [361, 195] on input "checkbox" at bounding box center [363, 188] width 12 height 12
click at [357, 189] on input "checkbox" at bounding box center [363, 188] width 12 height 12
checkbox input "true"
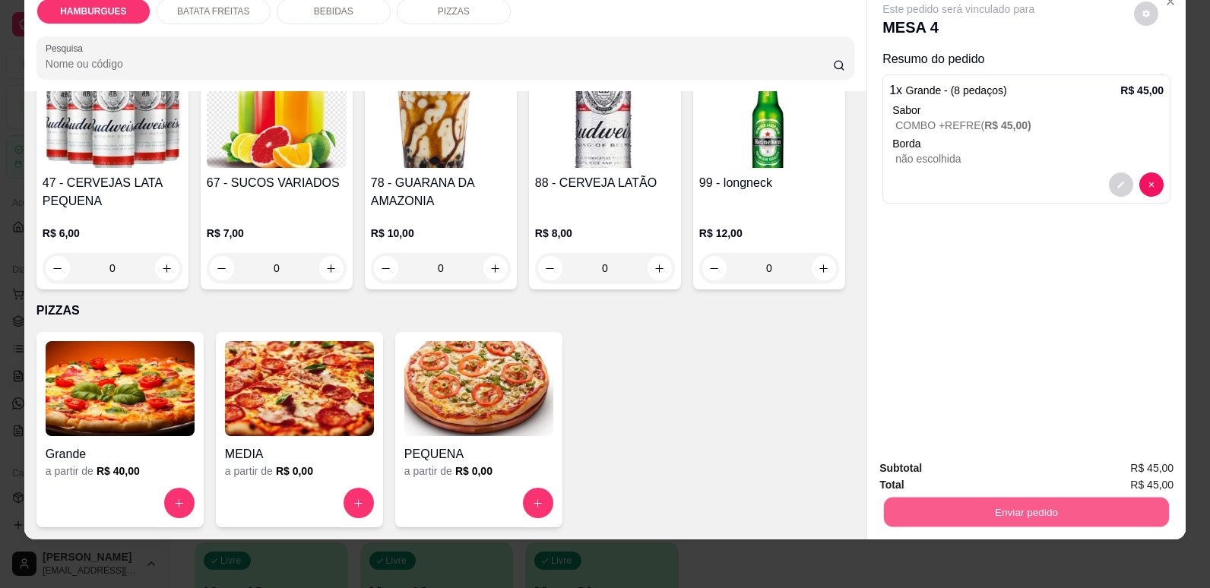
click at [1066, 515] on button "Enviar pedido" at bounding box center [1026, 512] width 285 height 30
click at [1031, 476] on button "Não registrar e enviar pedido" at bounding box center [977, 475] width 154 height 28
